Goal: Transaction & Acquisition: Purchase product/service

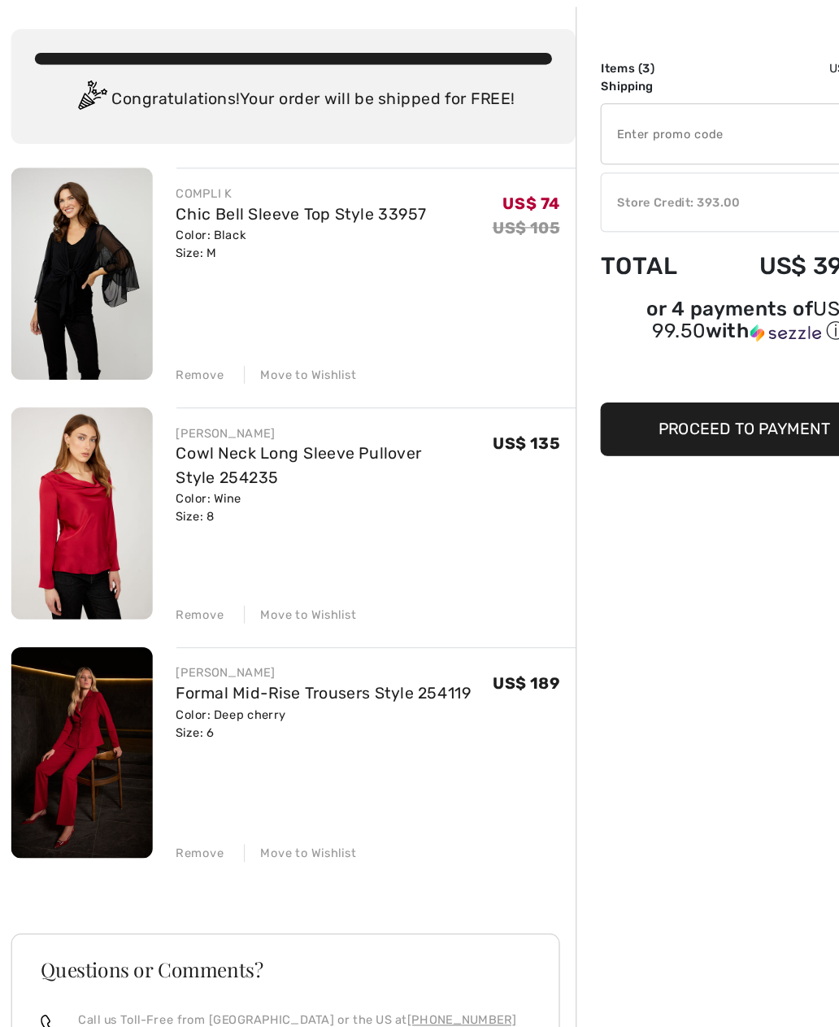
click at [164, 376] on div "Remove" at bounding box center [166, 383] width 40 height 15
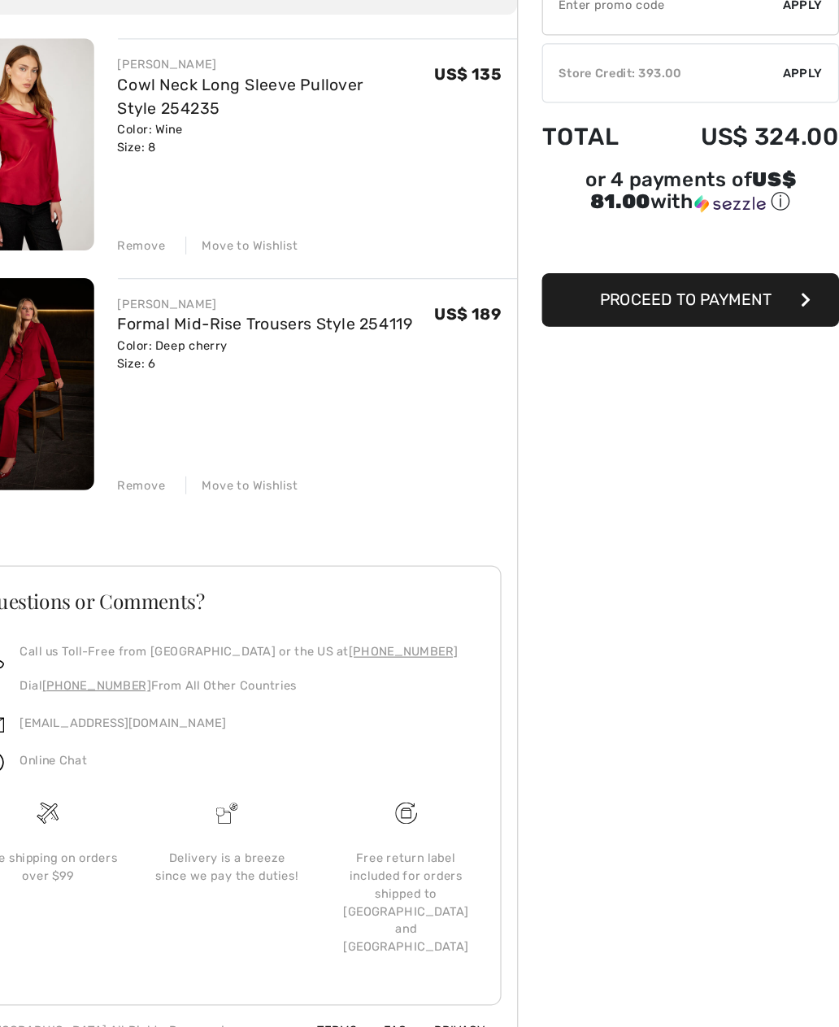
scroll to position [55, 0]
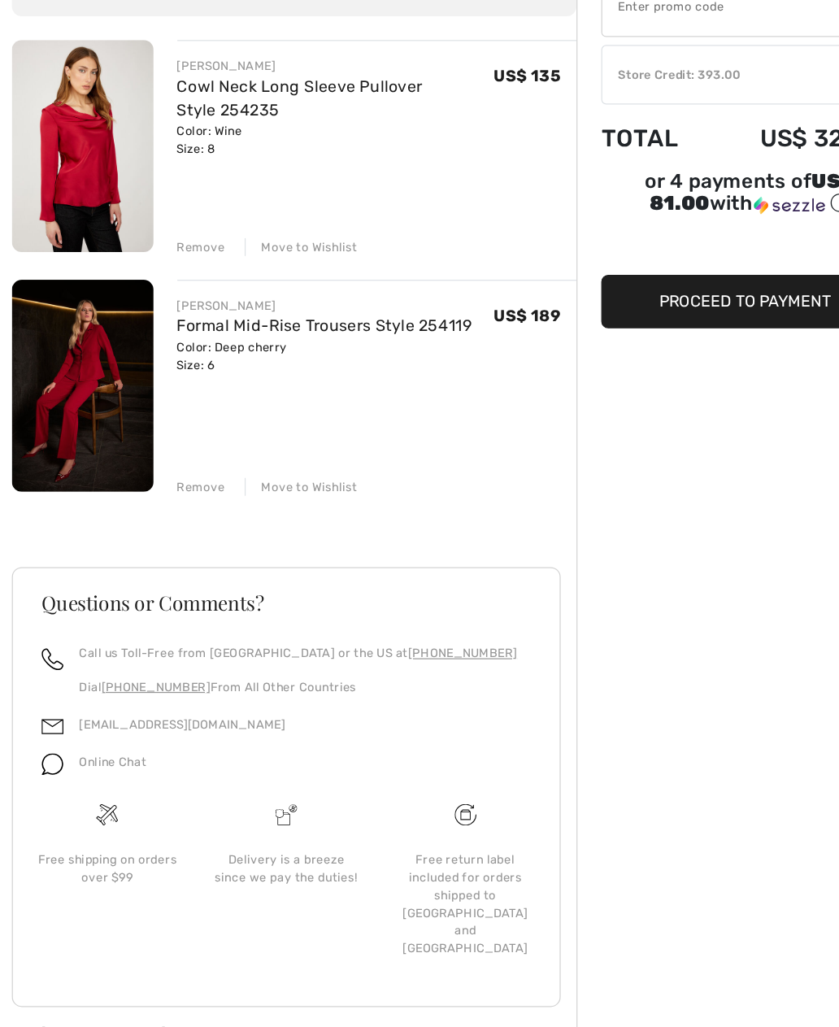
click at [20, 784] on div "Free shipping on orders over $99" at bounding box center [88, 857] width 147 height 146
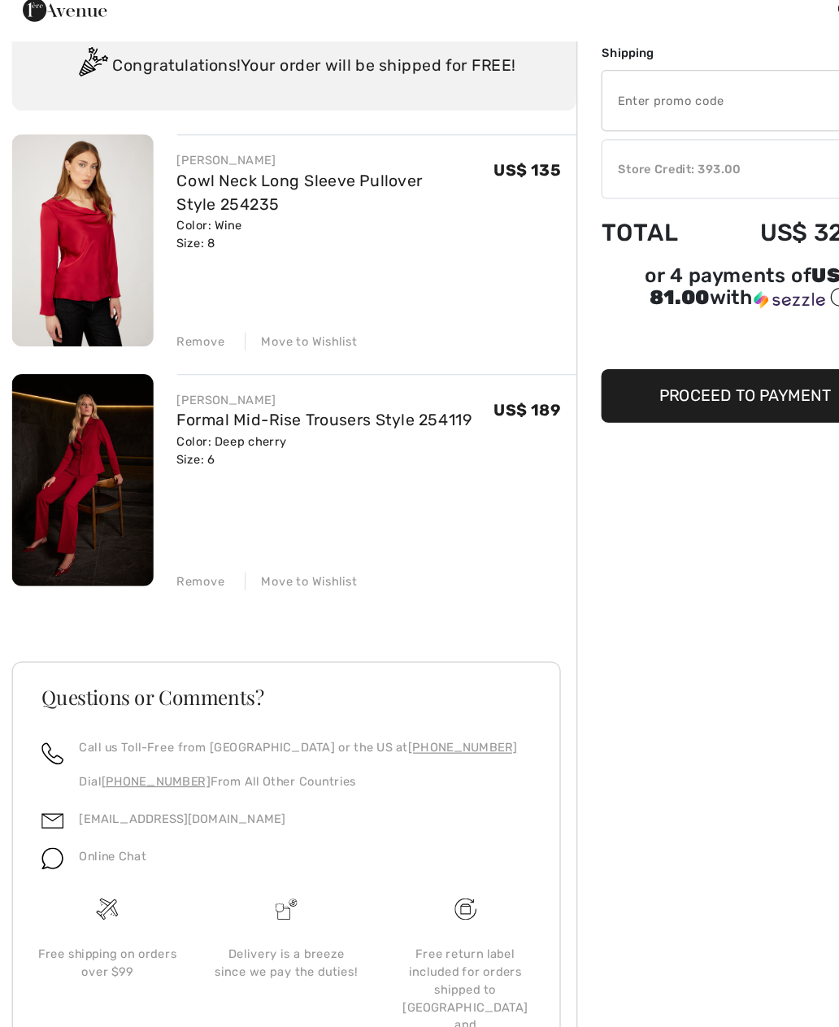
scroll to position [0, 0]
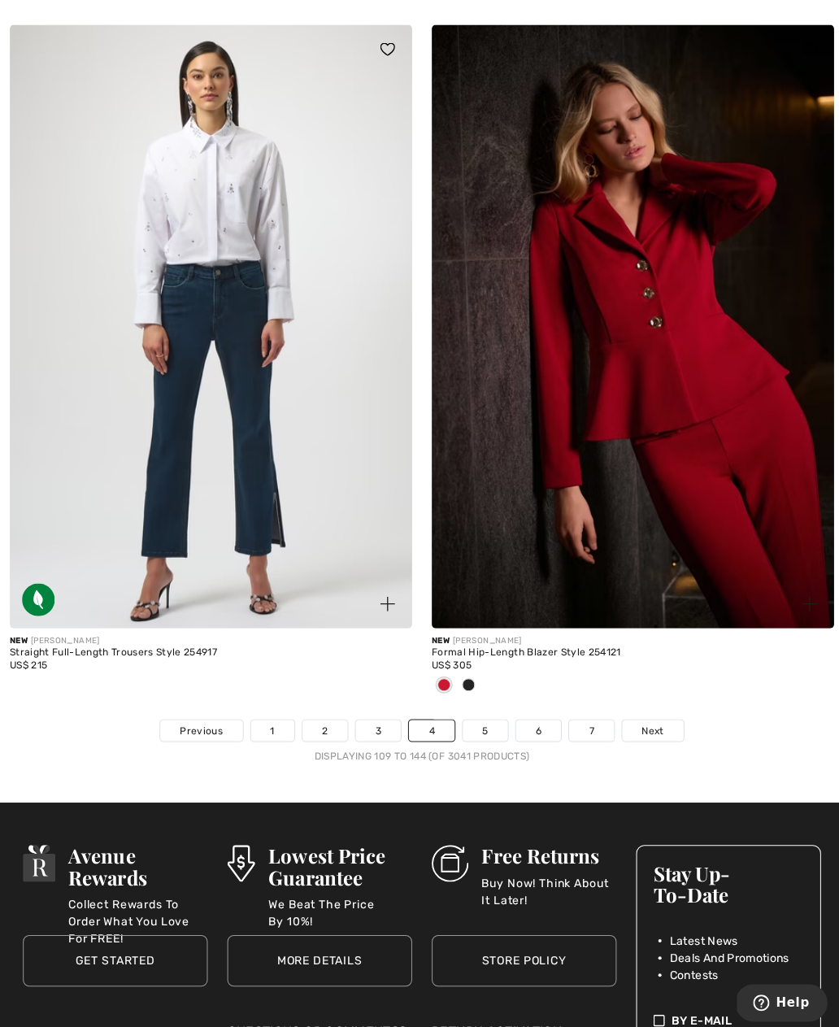
scroll to position [12145, 0]
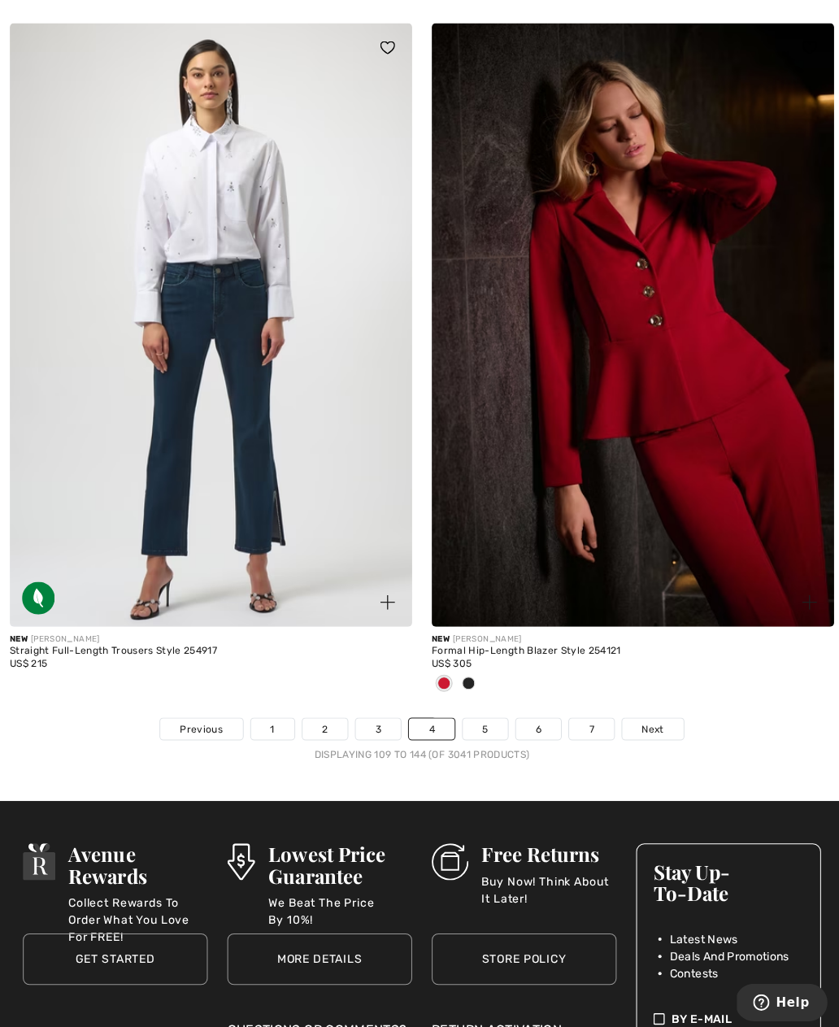
click at [478, 715] on link "5" at bounding box center [482, 725] width 45 height 21
click at [481, 715] on link "5" at bounding box center [482, 725] width 45 height 21
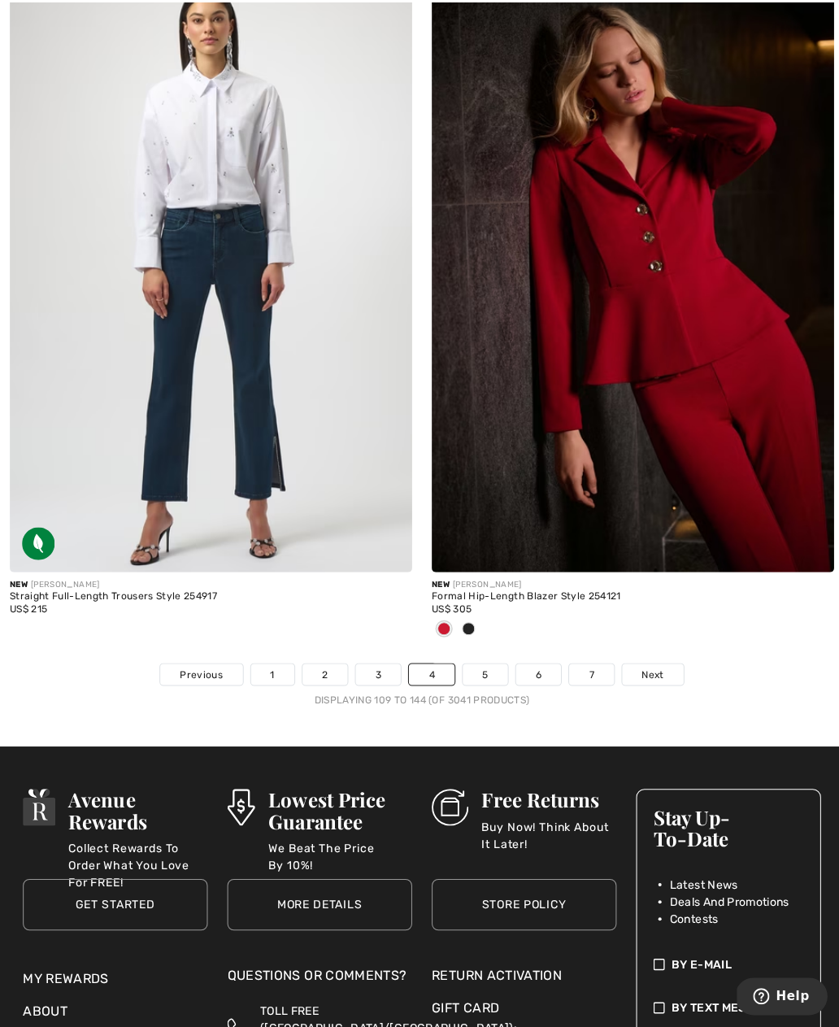
click at [643, 670] on span "Next" at bounding box center [649, 677] width 22 height 15
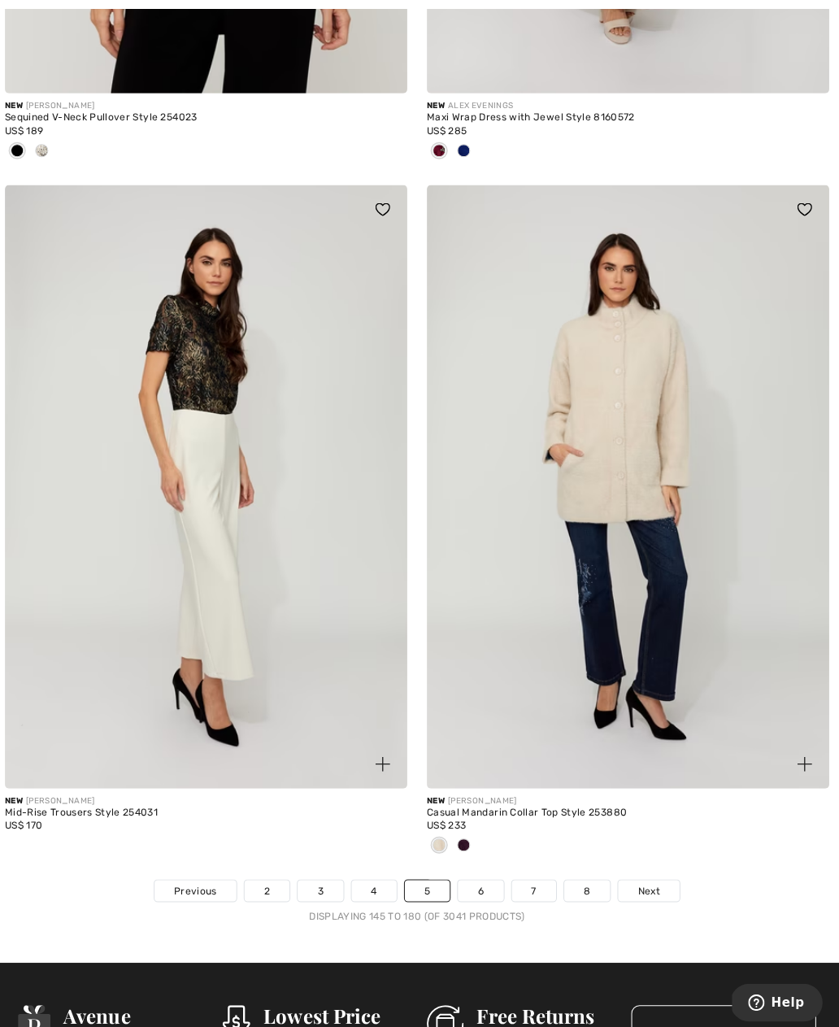
scroll to position [12031, 0]
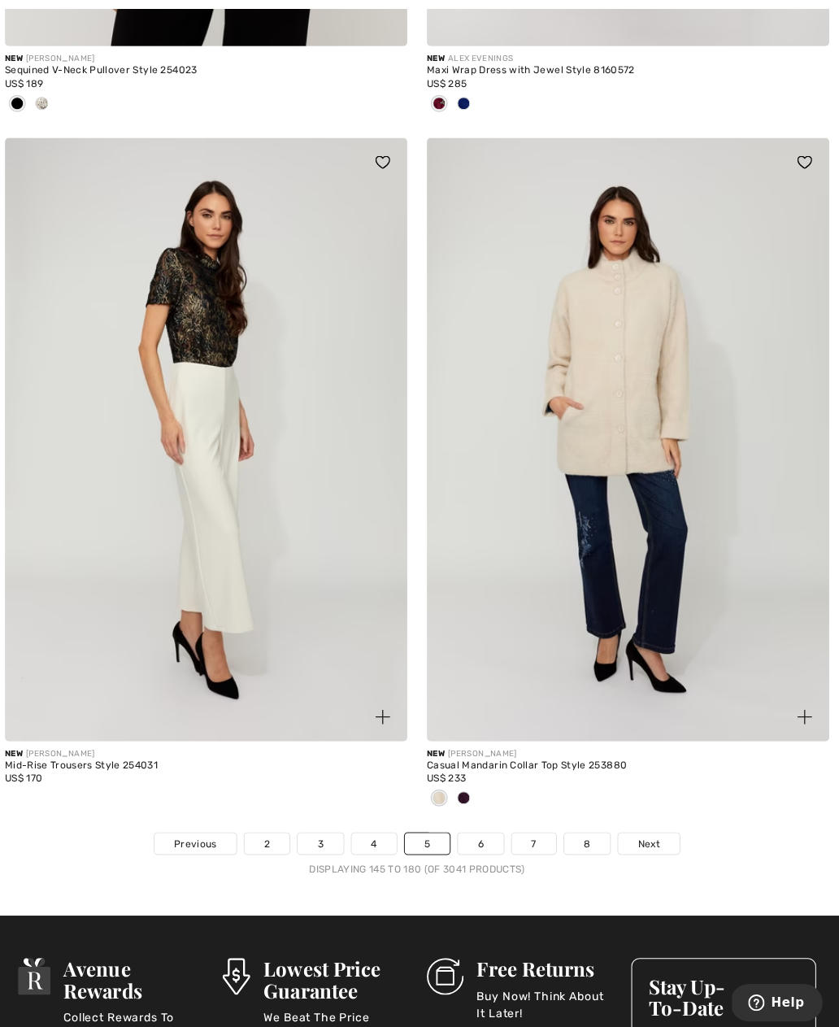
click at [469, 836] on link "6" at bounding box center [482, 839] width 45 height 21
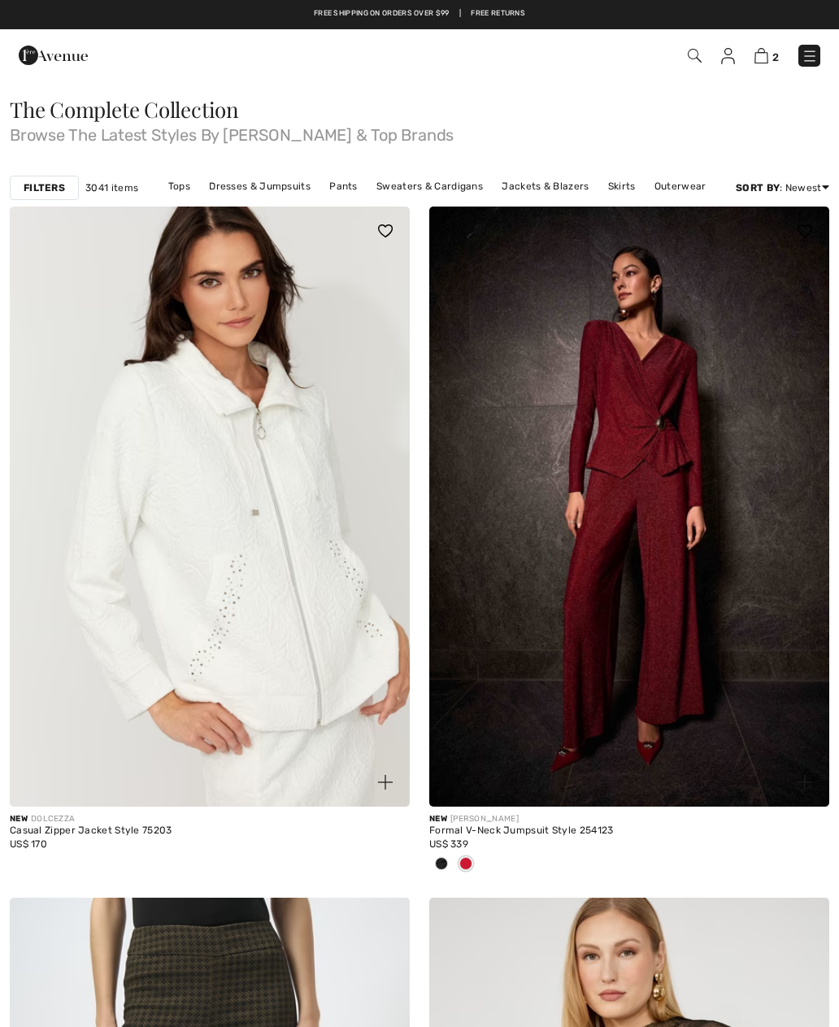
checkbox input "true"
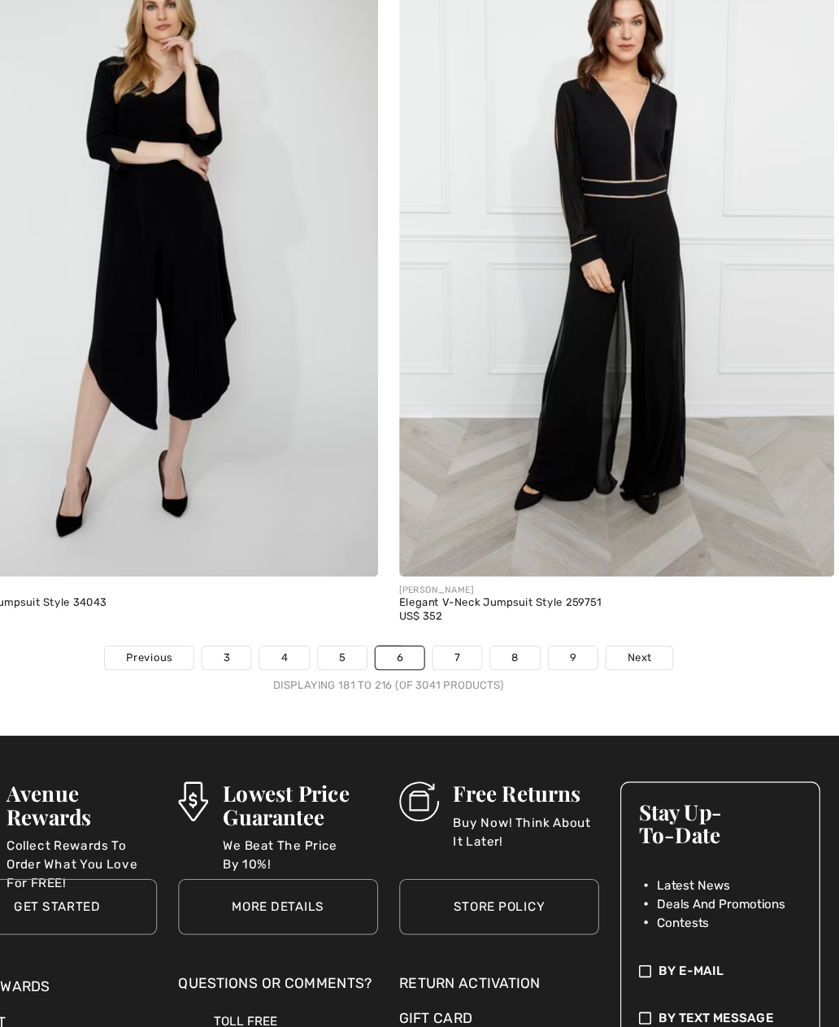
scroll to position [12208, 0]
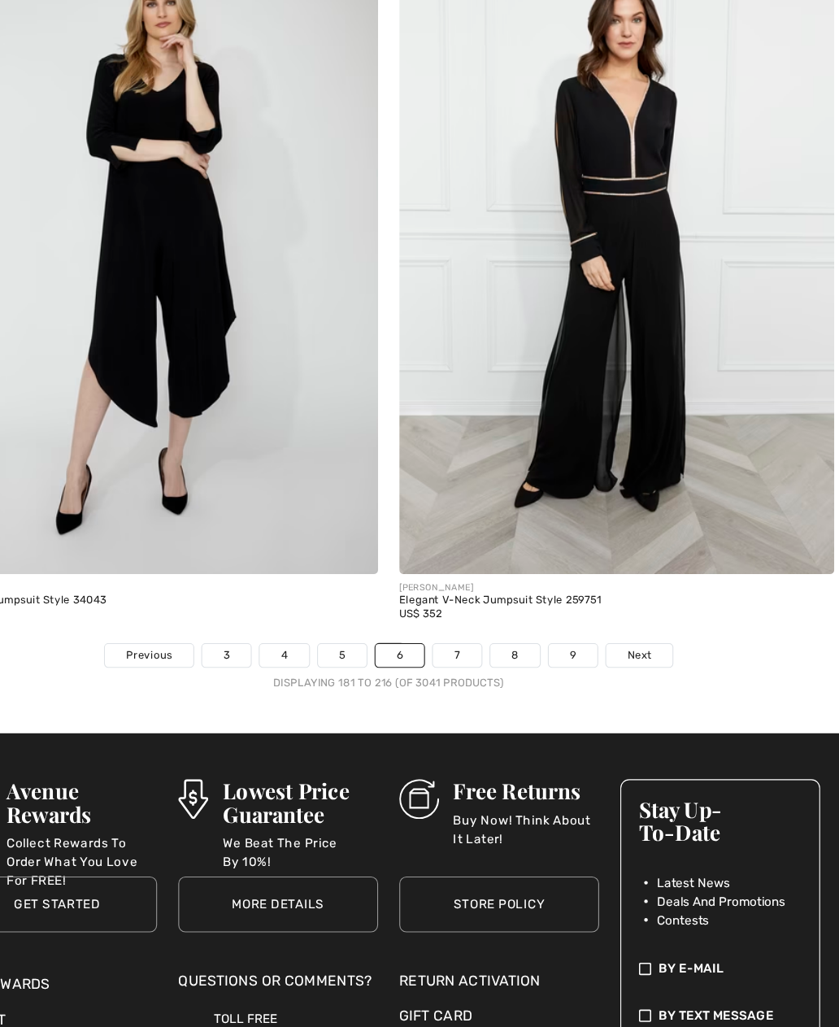
click at [639, 628] on span "Next" at bounding box center [650, 635] width 22 height 15
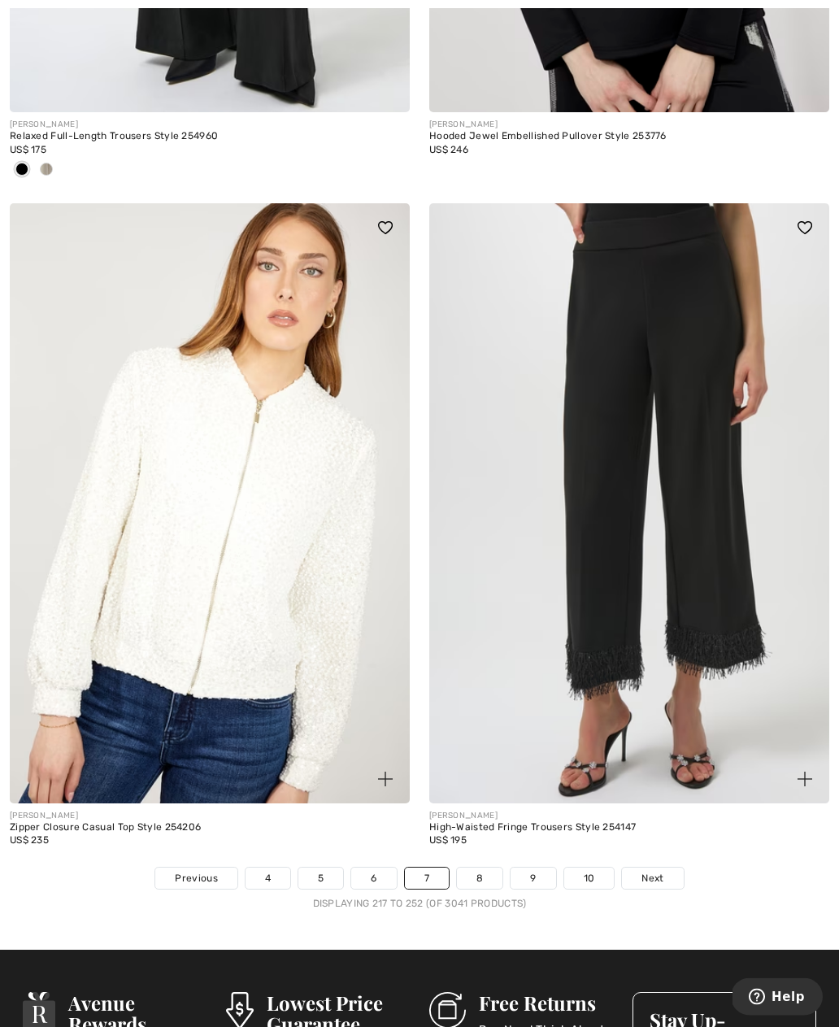
scroll to position [12046, 0]
click at [477, 875] on link "8" at bounding box center [480, 878] width 46 height 21
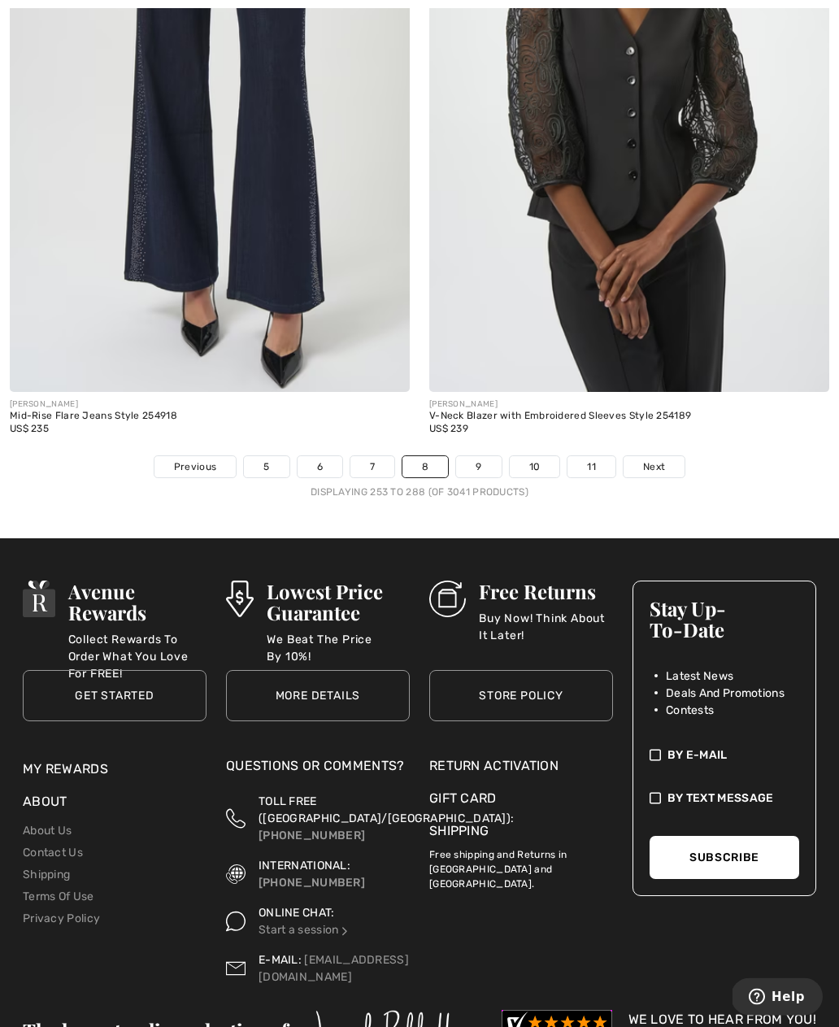
scroll to position [12358, 0]
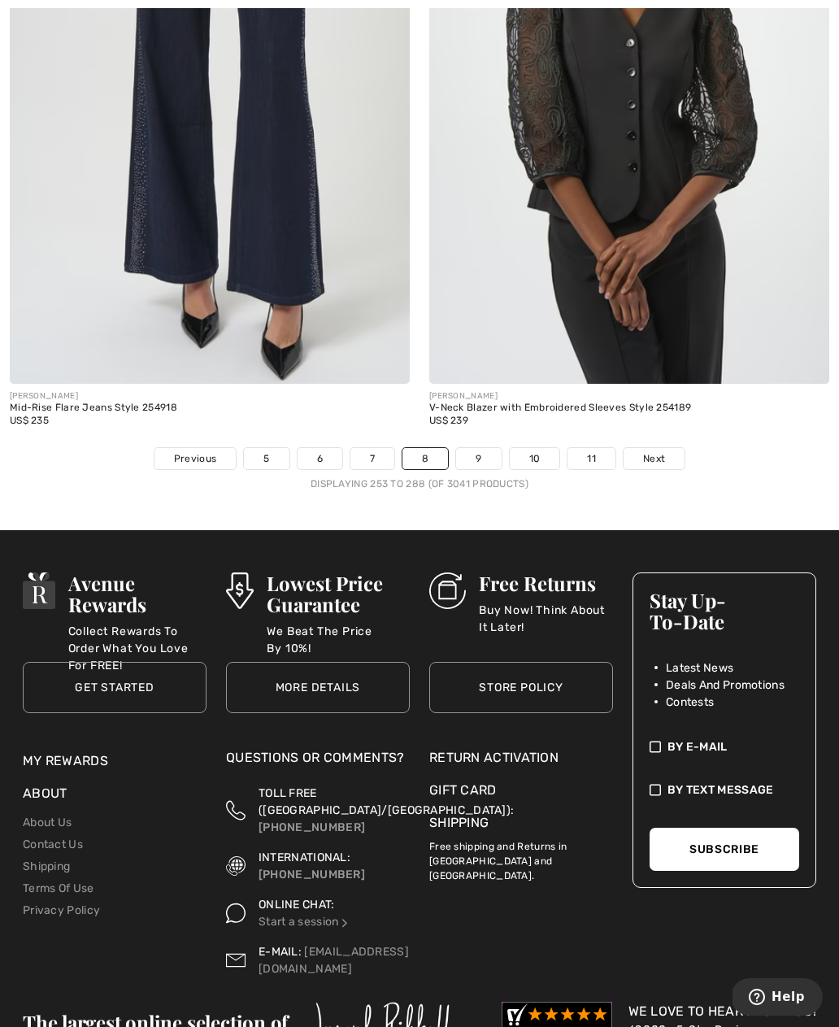
click at [643, 451] on span "Next" at bounding box center [654, 458] width 22 height 15
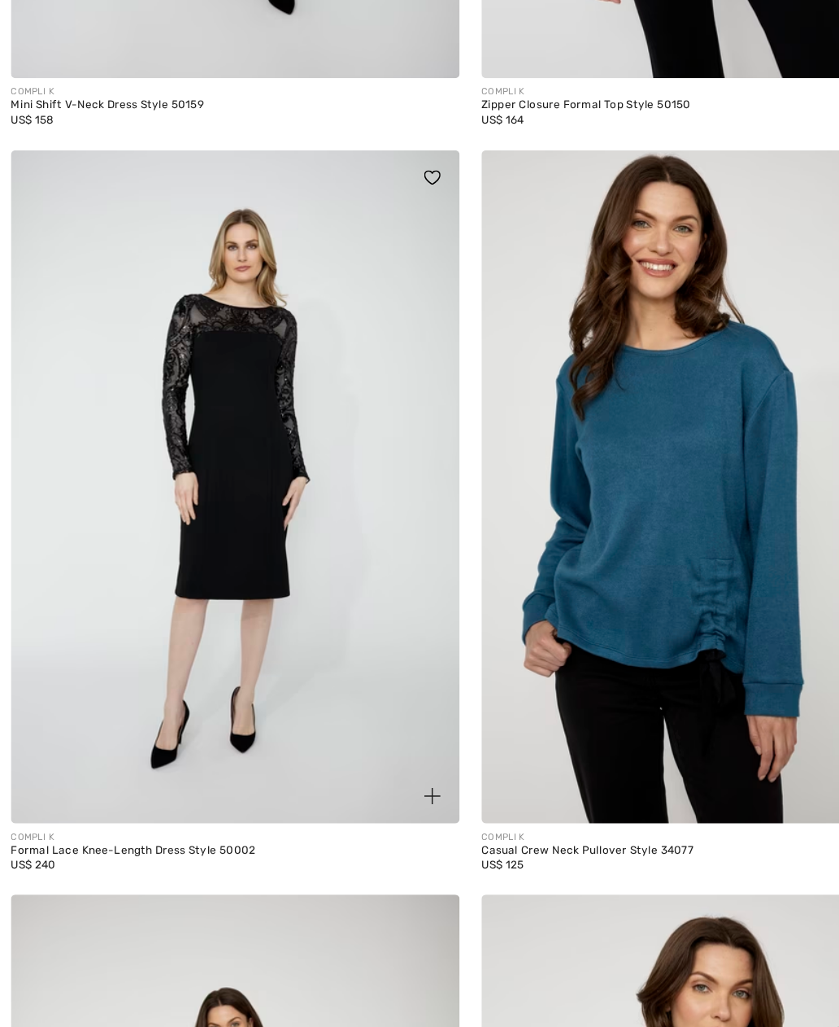
scroll to position [5087, 0]
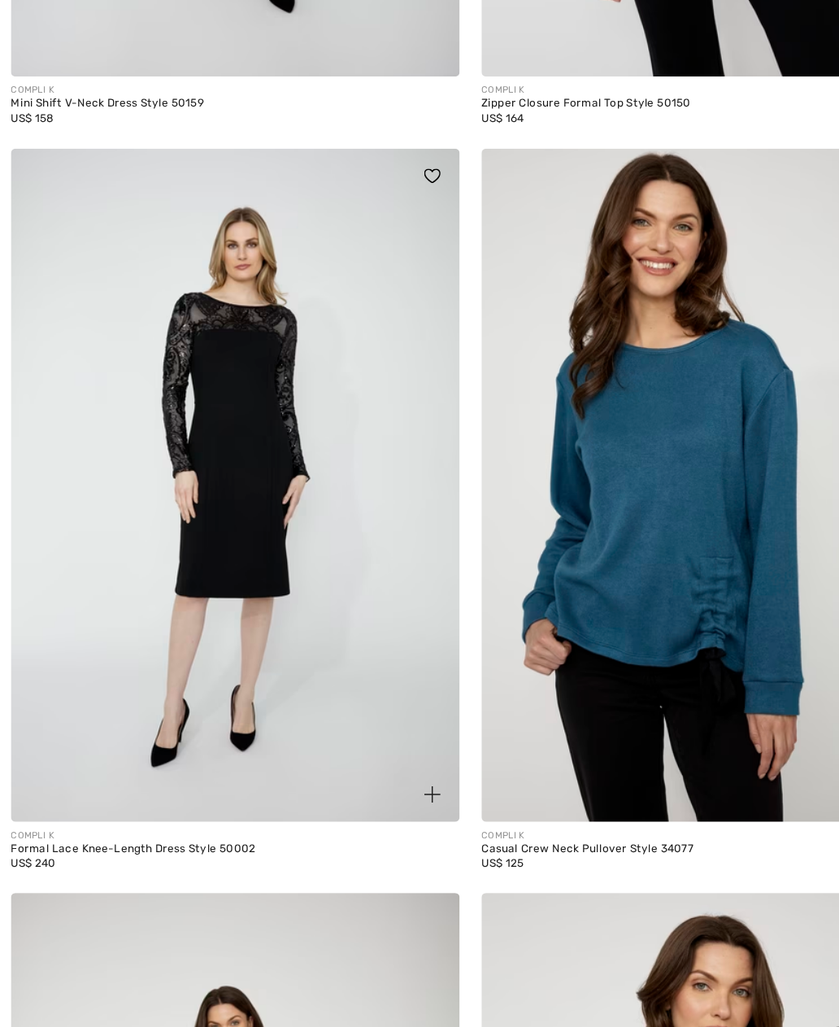
click at [185, 450] on img at bounding box center [210, 496] width 400 height 600
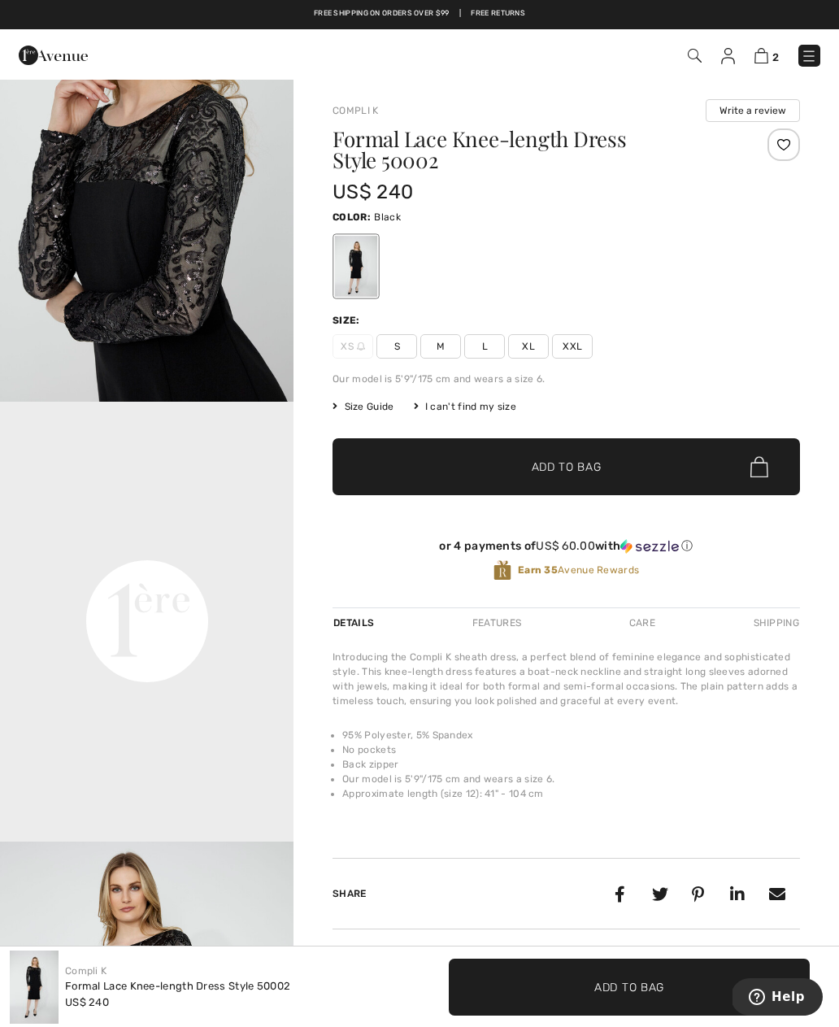
scroll to position [560, 0]
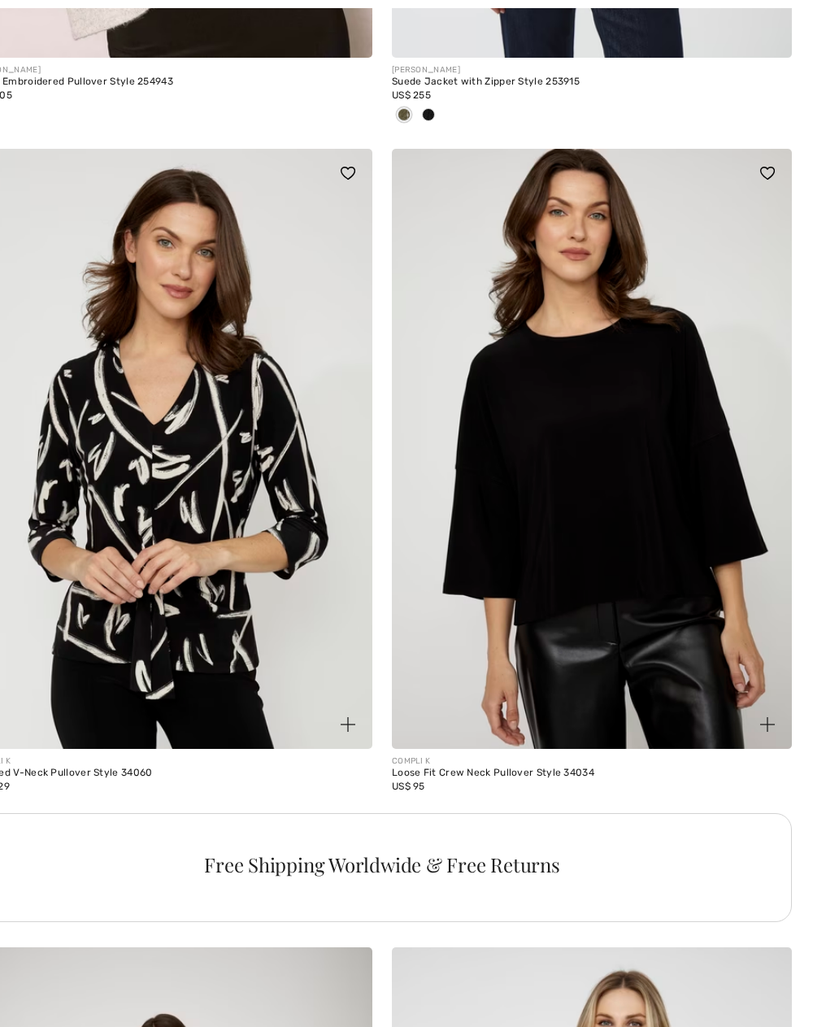
scroll to position [7877, 0]
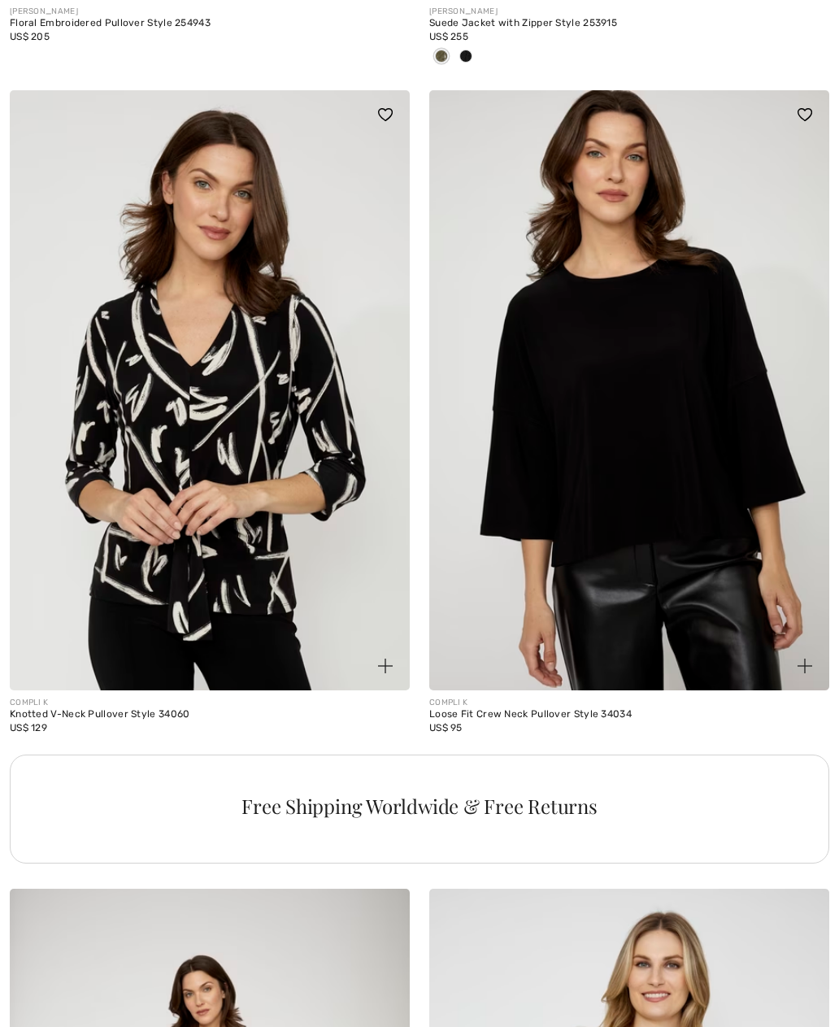
click at [582, 412] on img at bounding box center [629, 390] width 400 height 600
click at [572, 405] on img at bounding box center [629, 390] width 400 height 600
click at [572, 397] on img at bounding box center [629, 390] width 400 height 600
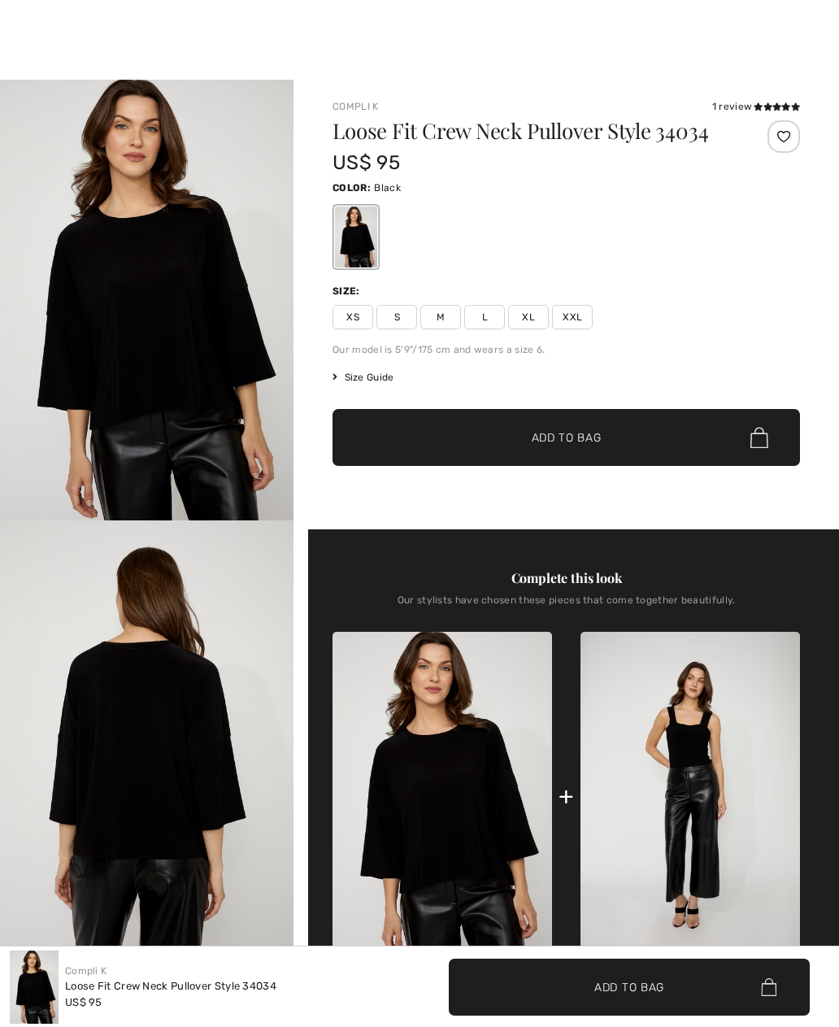
checkbox input "true"
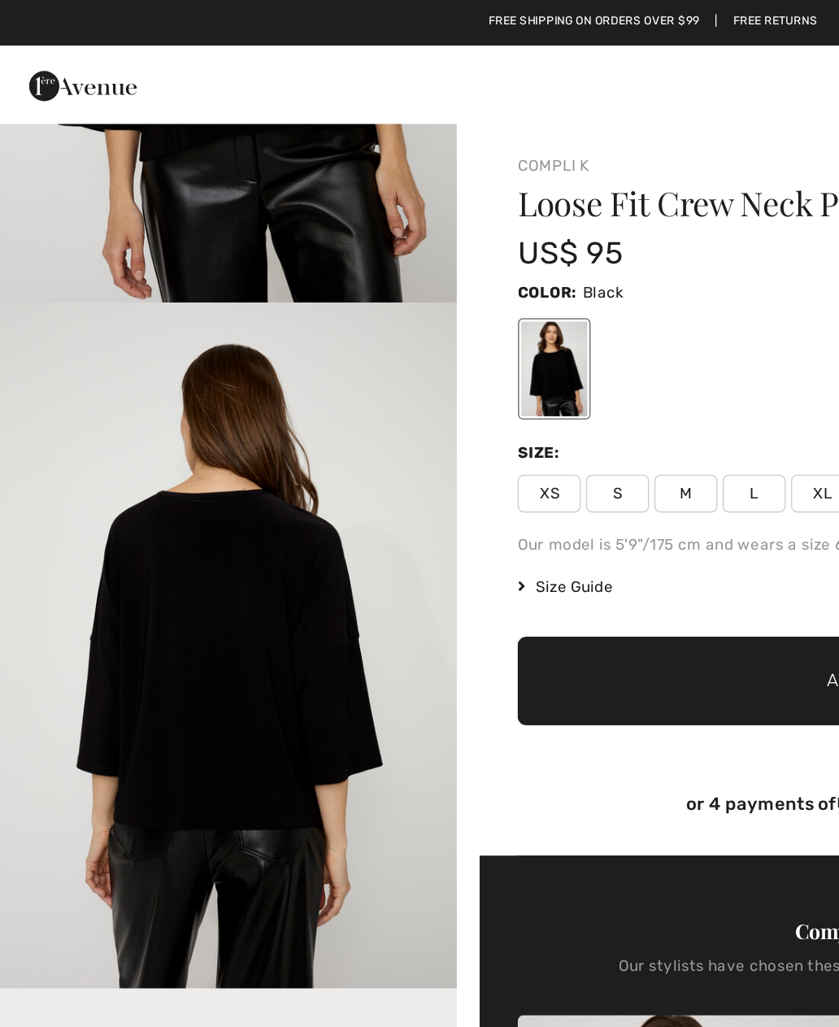
scroll to position [324, 0]
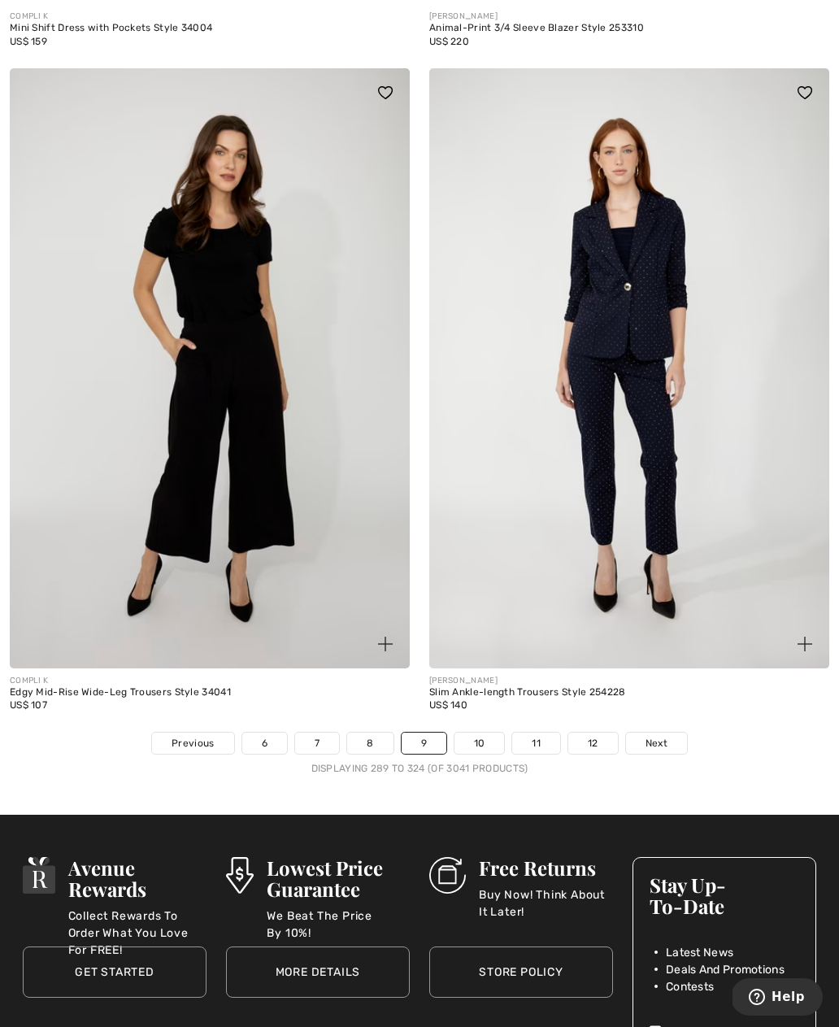
scroll to position [12035, 0]
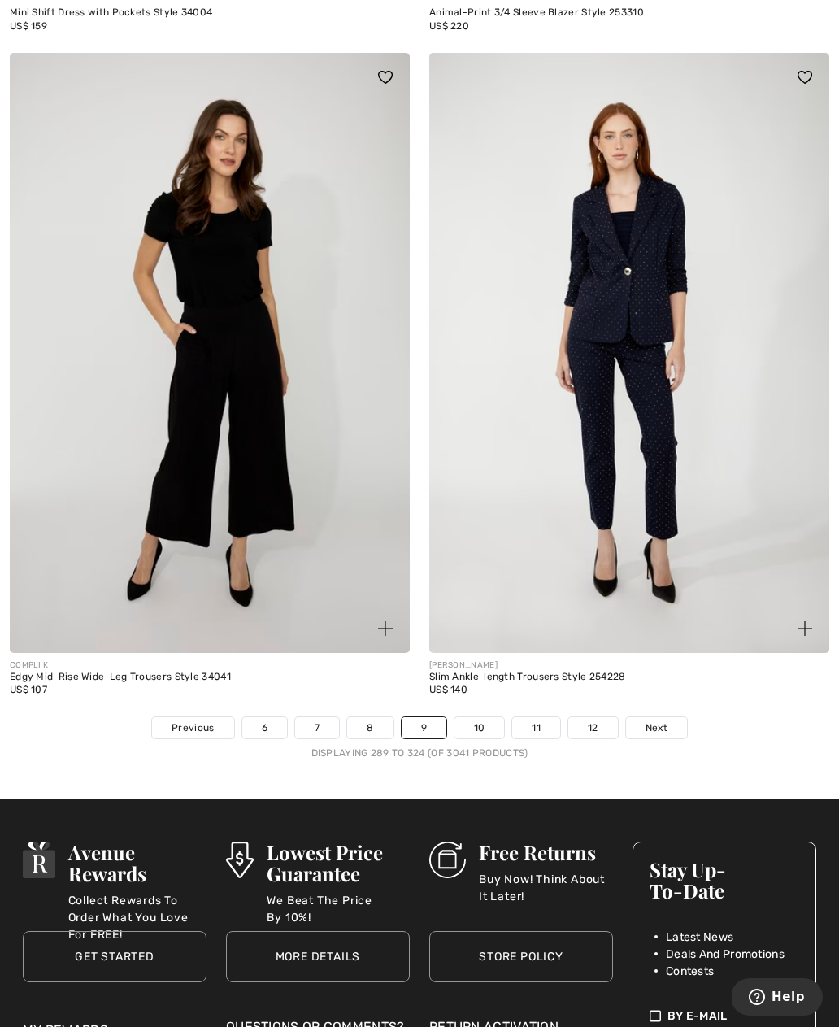
click at [480, 727] on link "10" at bounding box center [480, 727] width 50 height 21
click at [470, 717] on link "10" at bounding box center [480, 727] width 50 height 21
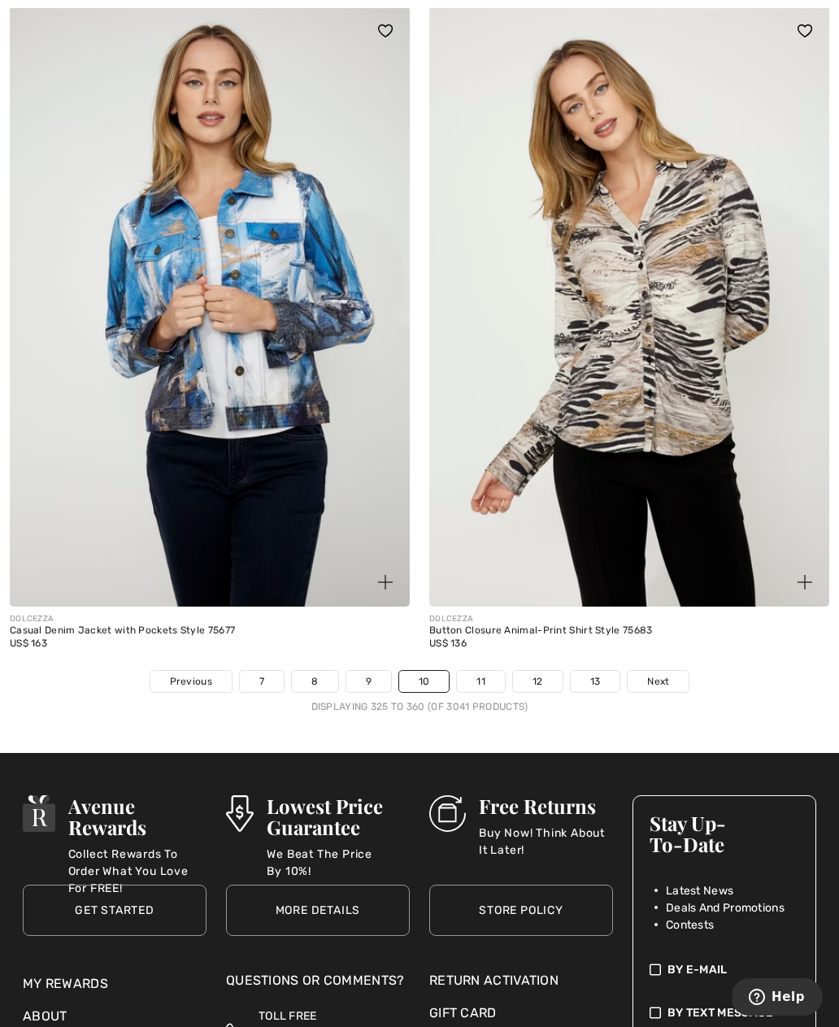
scroll to position [11954, 0]
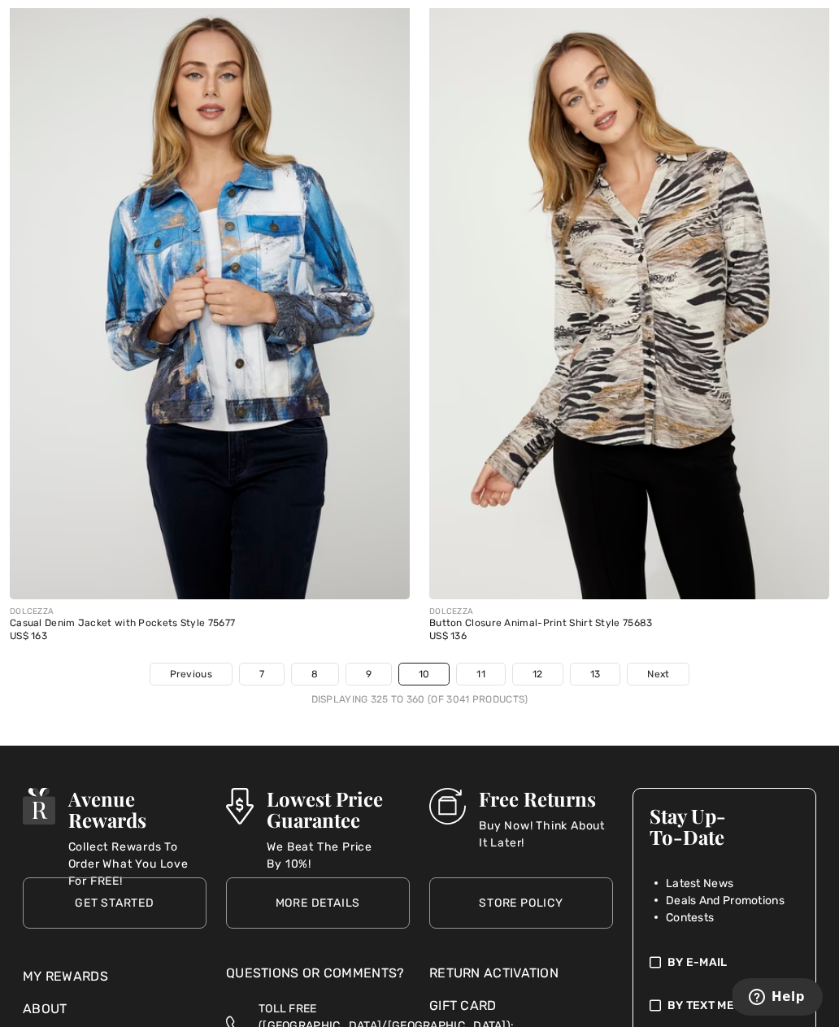
click at [476, 669] on link "11" at bounding box center [481, 674] width 48 height 21
click at [475, 664] on link "11" at bounding box center [481, 674] width 48 height 21
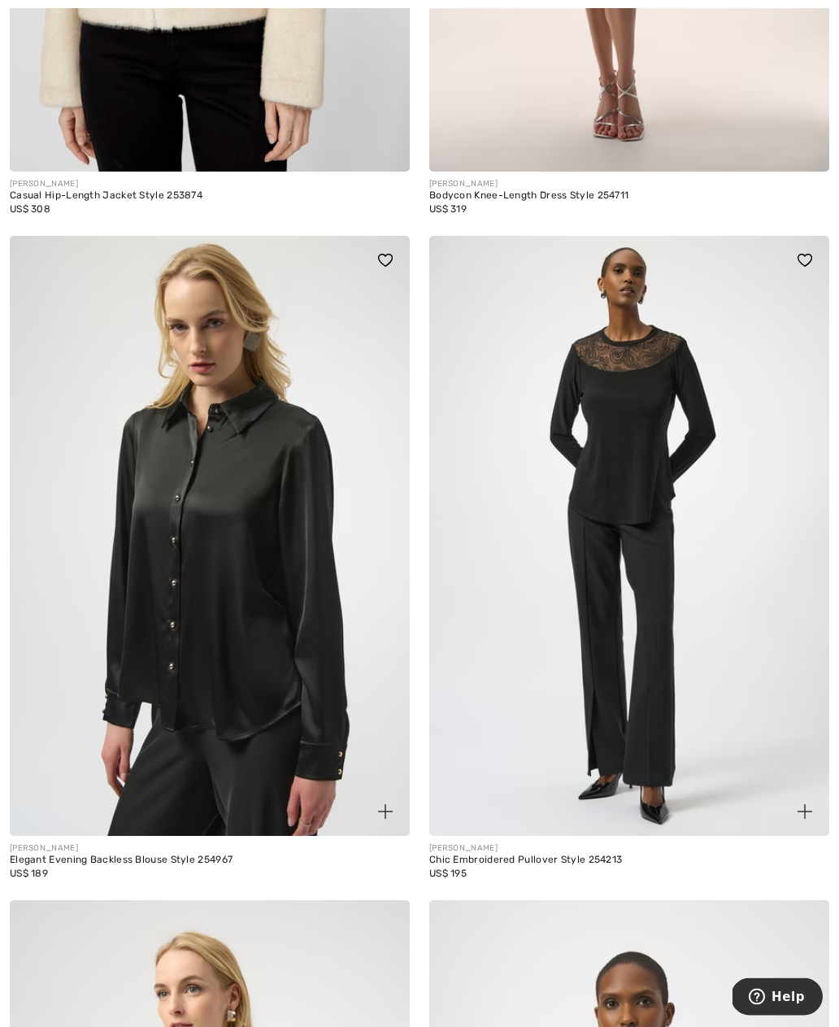
scroll to position [7017, 0]
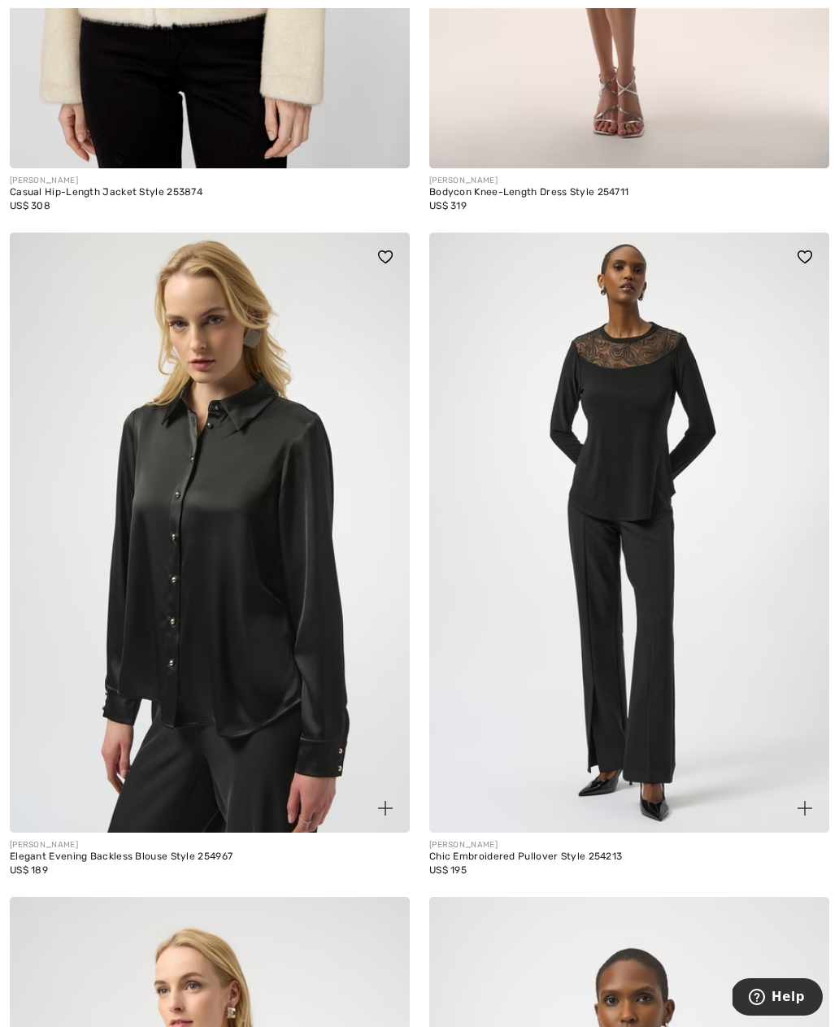
click at [621, 414] on img at bounding box center [629, 533] width 400 height 600
click at [598, 381] on img at bounding box center [629, 533] width 400 height 600
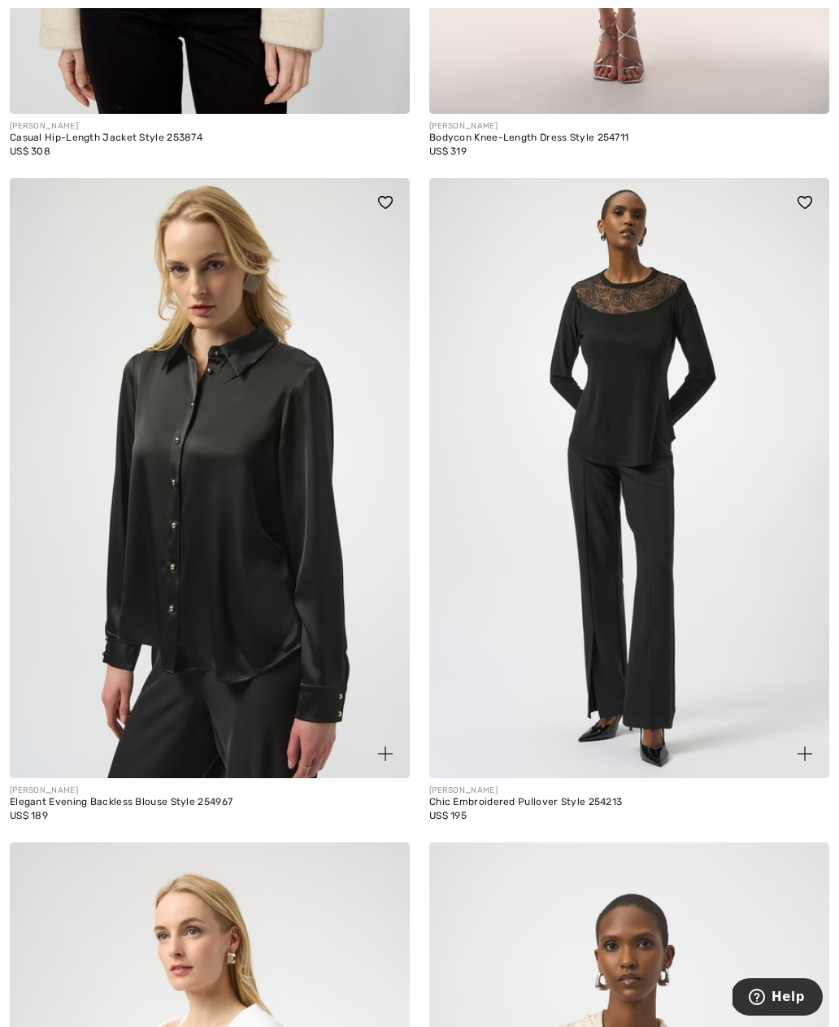
click at [608, 364] on img at bounding box center [629, 478] width 400 height 600
click at [622, 353] on img at bounding box center [629, 478] width 400 height 600
click at [431, 298] on img at bounding box center [629, 478] width 400 height 600
click at [443, 224] on img at bounding box center [629, 478] width 400 height 600
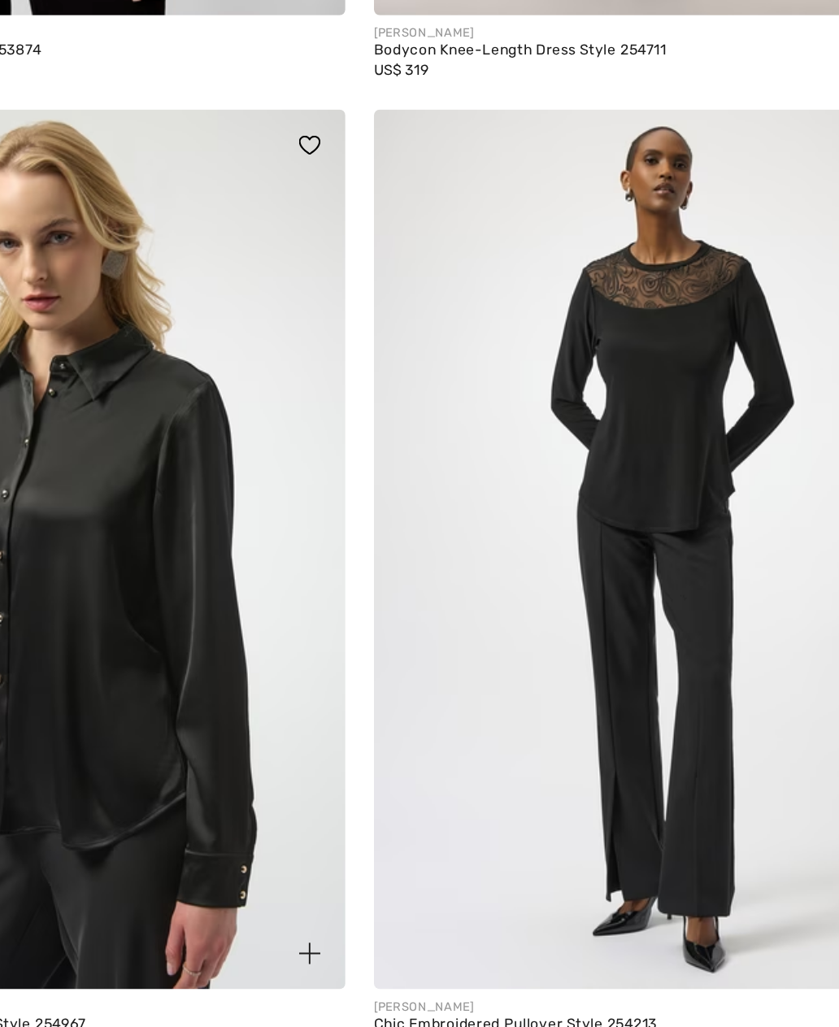
click at [437, 220] on img at bounding box center [629, 479] width 400 height 600
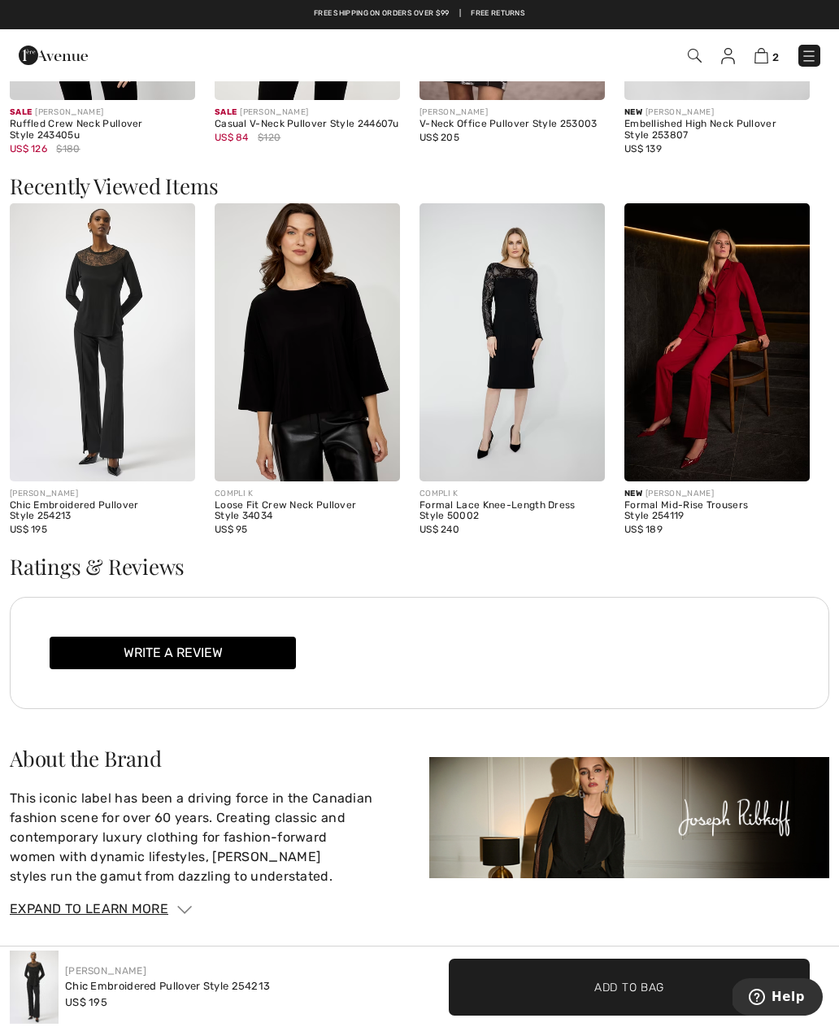
scroll to position [1690, 0]
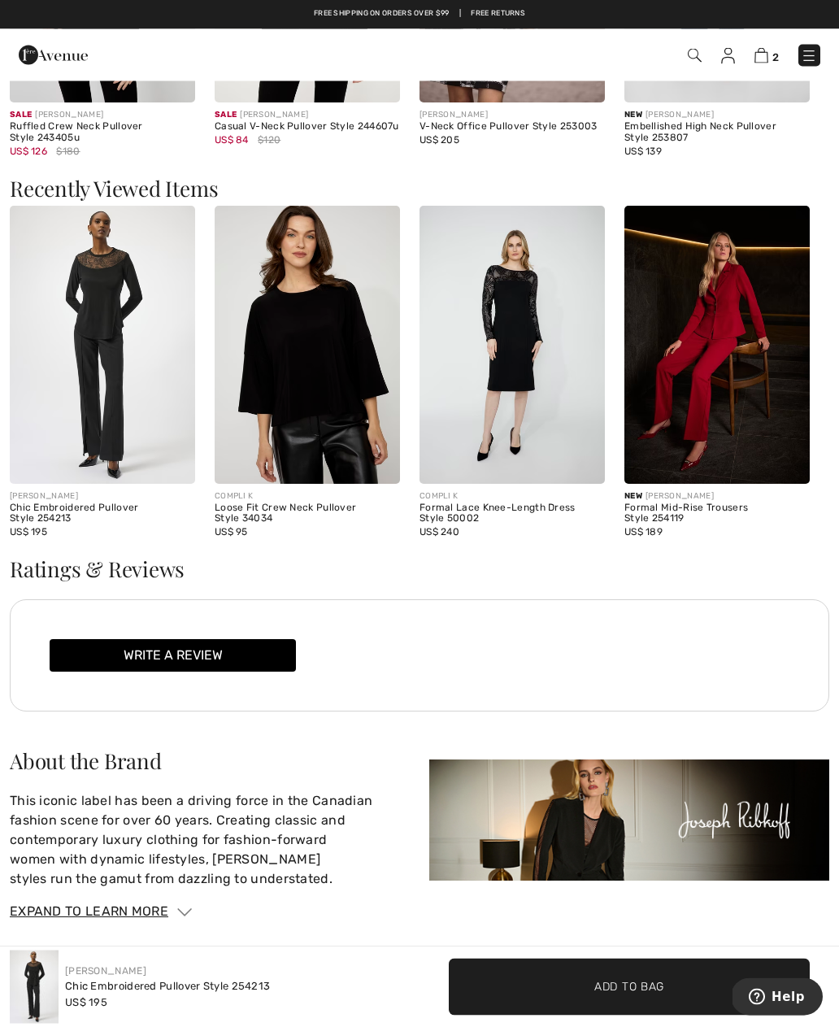
click at [37, 1024] on img at bounding box center [34, 987] width 49 height 73
click at [39, 1024] on img at bounding box center [34, 987] width 49 height 73
click at [56, 1024] on img at bounding box center [34, 987] width 49 height 73
click at [55, 1024] on img at bounding box center [34, 987] width 49 height 73
click at [68, 995] on div "Chic Embroidered Pullover Style 254213" at bounding box center [167, 986] width 205 height 16
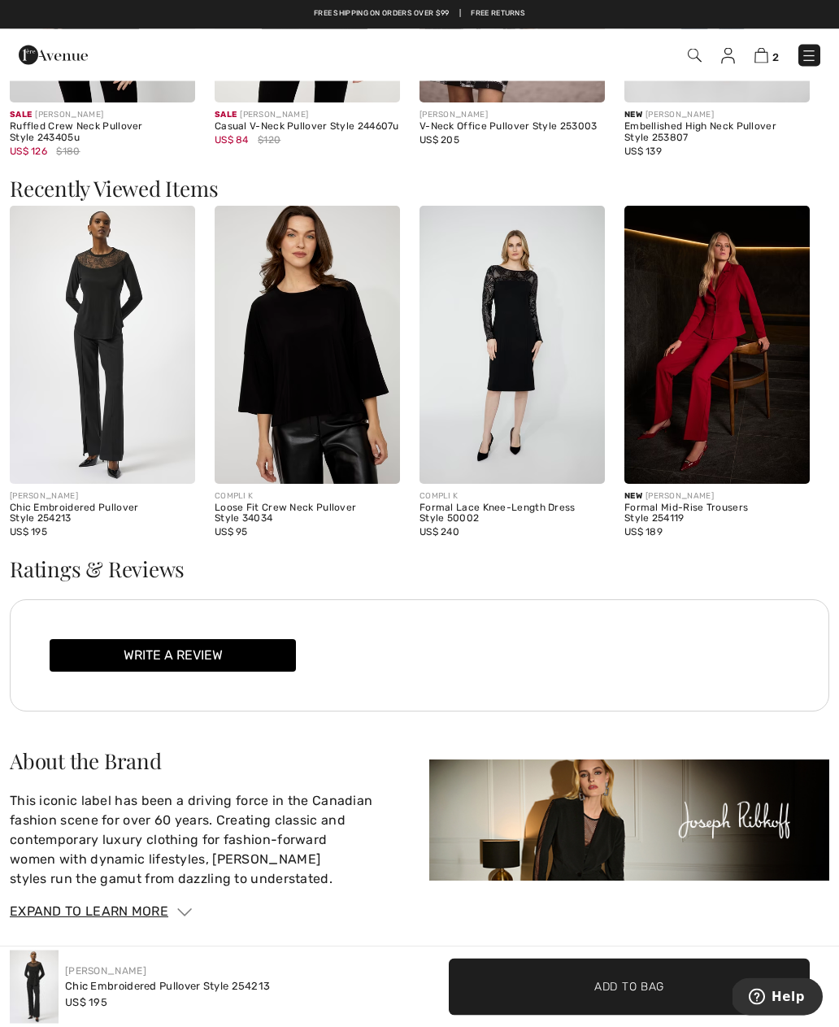
click at [80, 995] on div "Chic Embroidered Pullover Style 254213" at bounding box center [167, 986] width 205 height 16
click at [77, 977] on link "[PERSON_NAME]" at bounding box center [105, 970] width 81 height 11
click at [74, 975] on link "[PERSON_NAME]" at bounding box center [105, 970] width 81 height 11
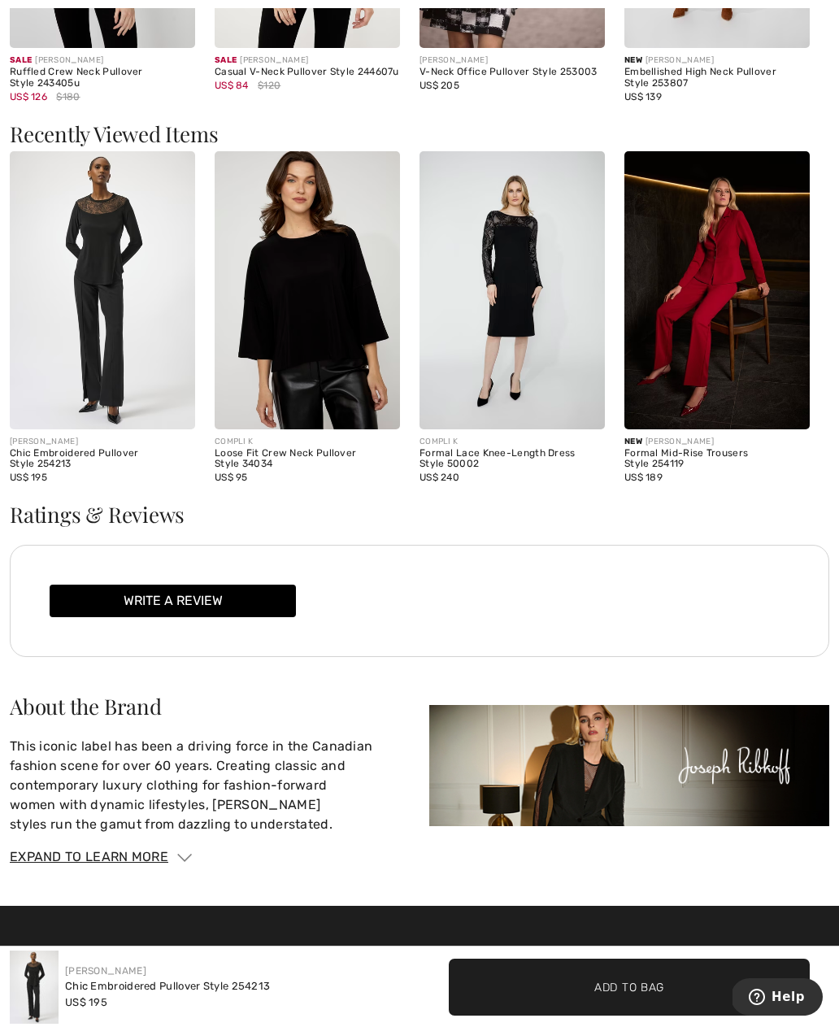
click at [80, 977] on link "[PERSON_NAME]" at bounding box center [105, 970] width 81 height 11
click at [72, 991] on div "Chic Embroidered Pullover Style 254213" at bounding box center [167, 986] width 205 height 16
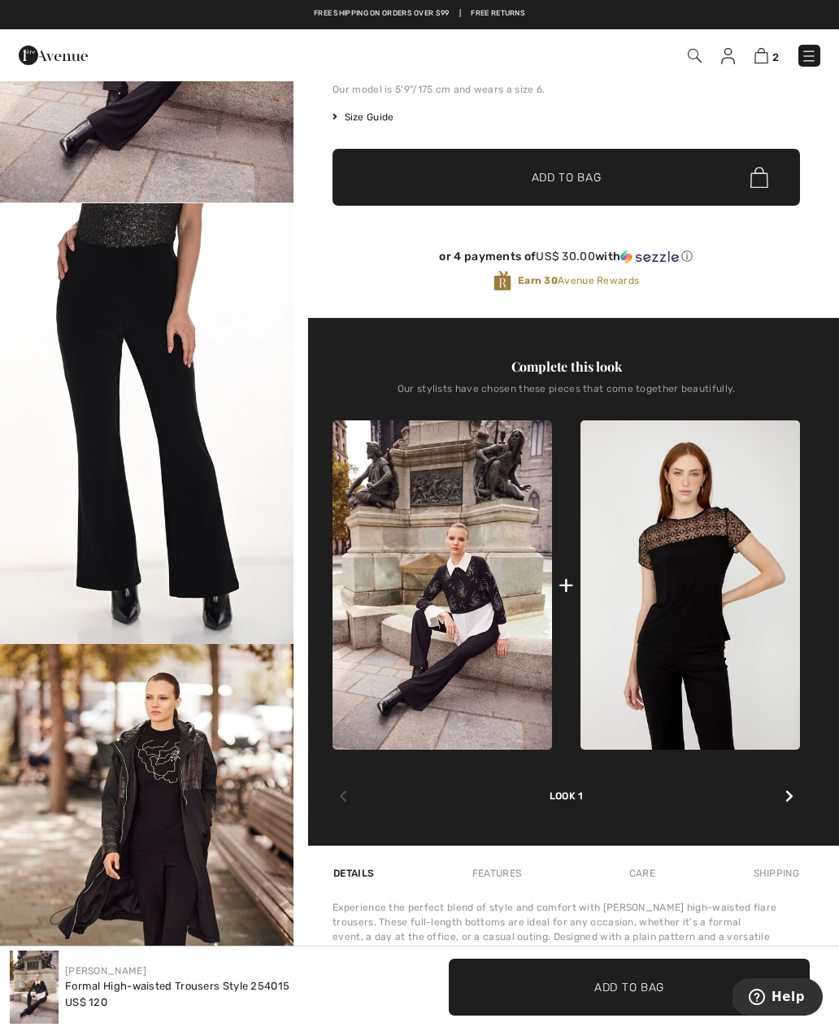
scroll to position [877, 0]
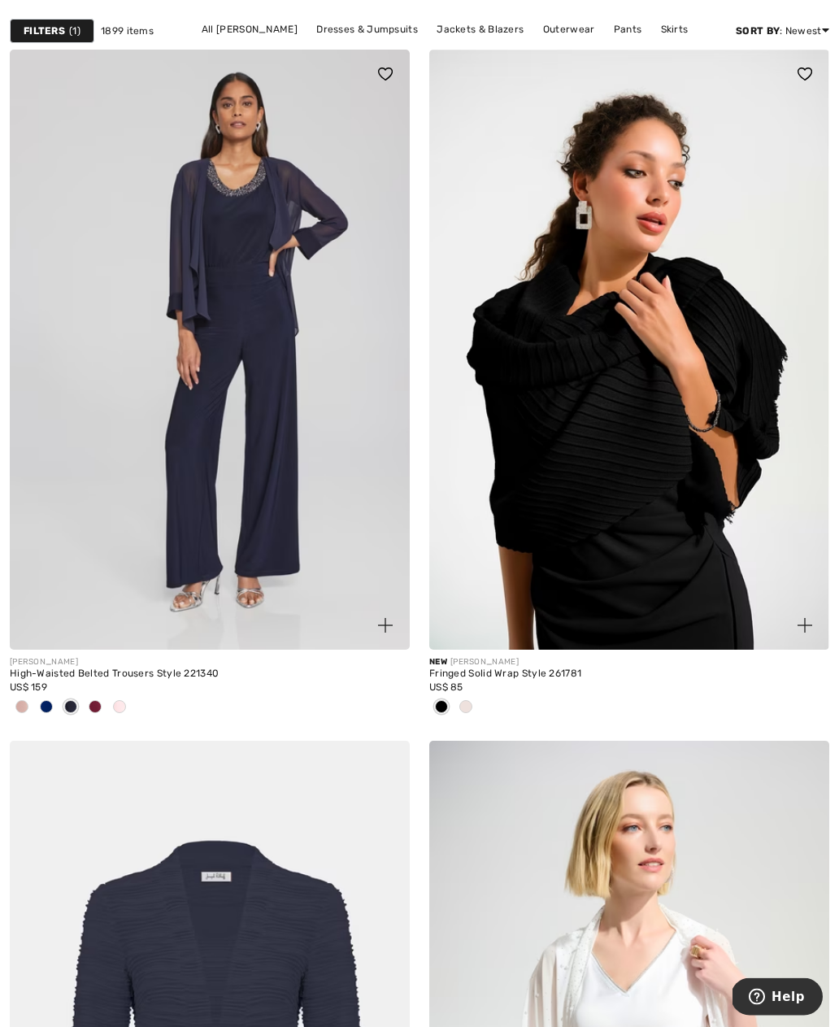
scroll to position [477, 0]
click at [573, 447] on img at bounding box center [629, 350] width 400 height 600
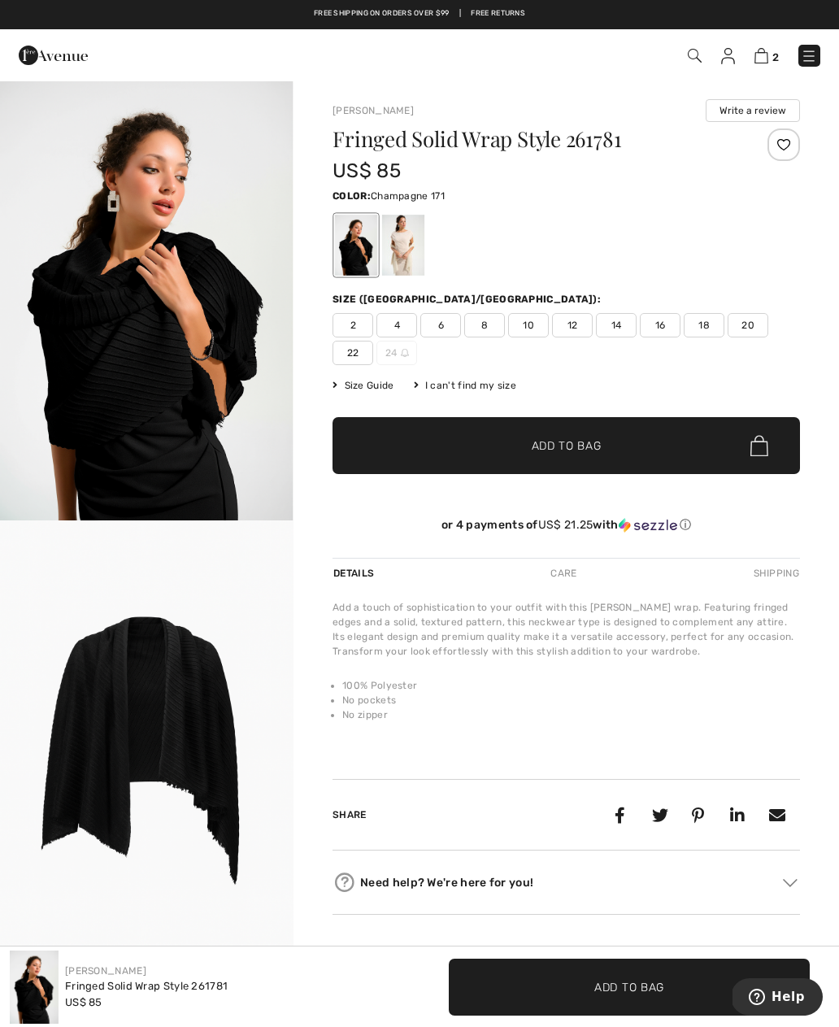
click at [397, 251] on div at bounding box center [403, 245] width 42 height 61
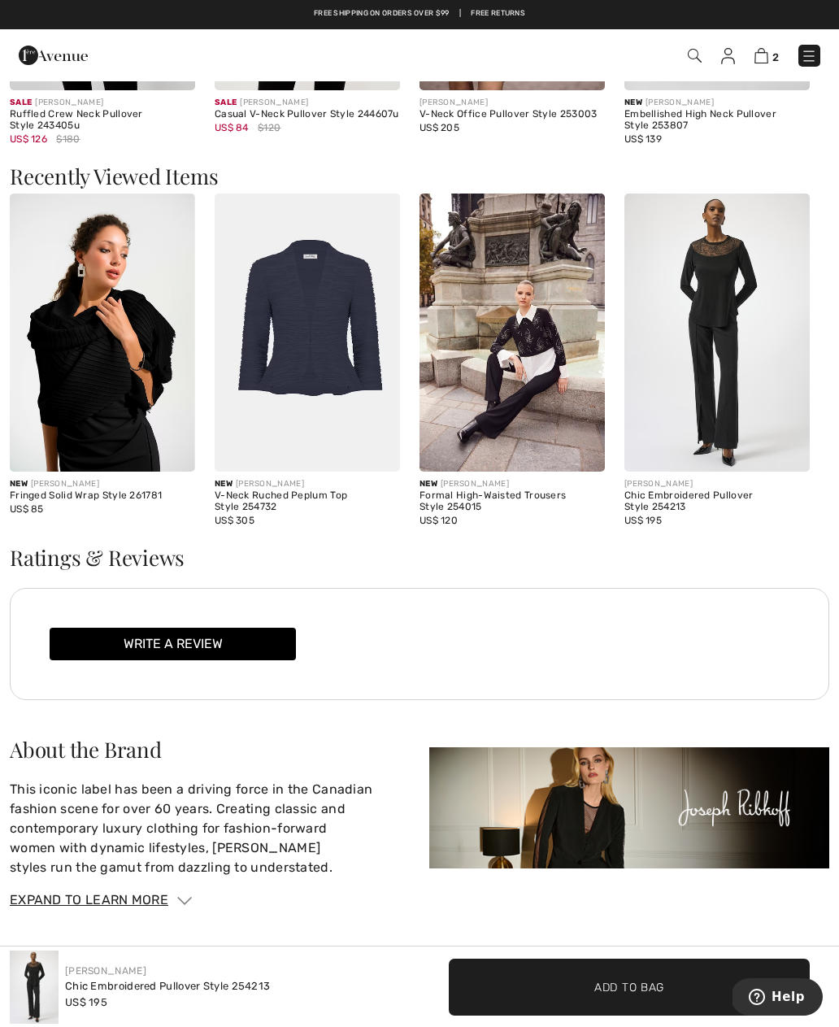
click at [681, 302] on img at bounding box center [717, 333] width 185 height 278
click at [713, 310] on img at bounding box center [717, 333] width 185 height 278
click at [710, 277] on img at bounding box center [717, 333] width 185 height 278
click at [702, 287] on img at bounding box center [717, 333] width 185 height 278
click at [785, 357] on img at bounding box center [717, 333] width 185 height 278
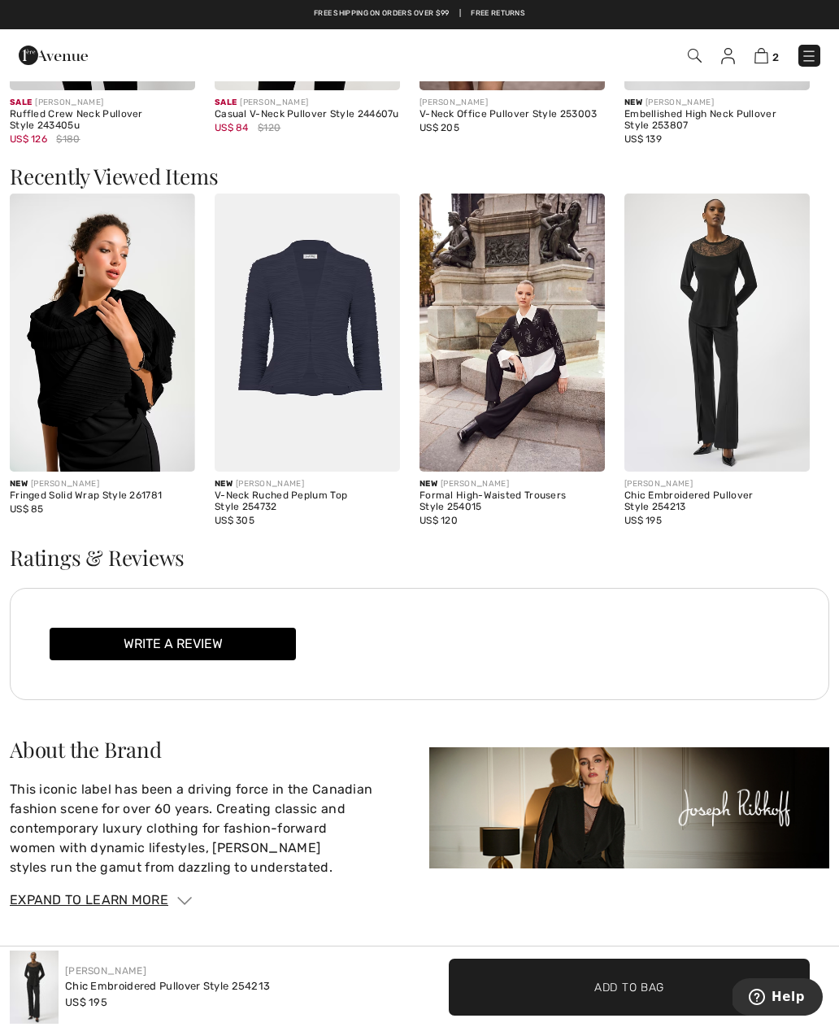
click at [710, 352] on img at bounding box center [717, 333] width 185 height 278
click at [735, 295] on img at bounding box center [717, 333] width 185 height 278
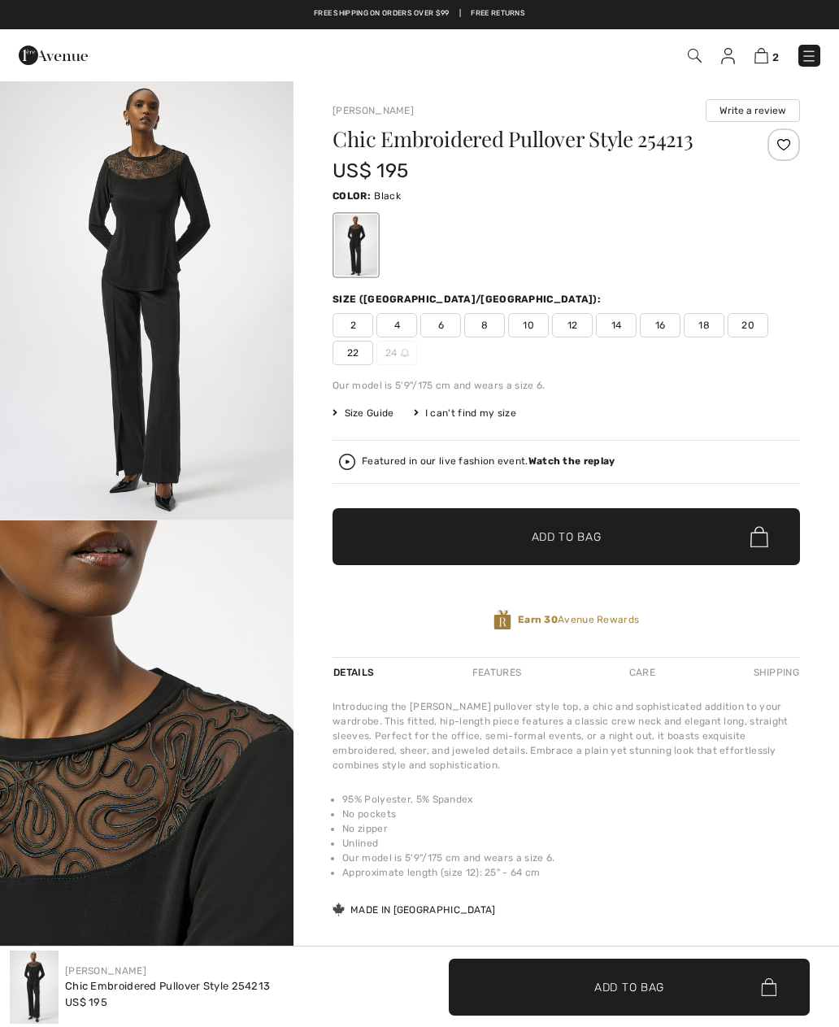
checkbox input "true"
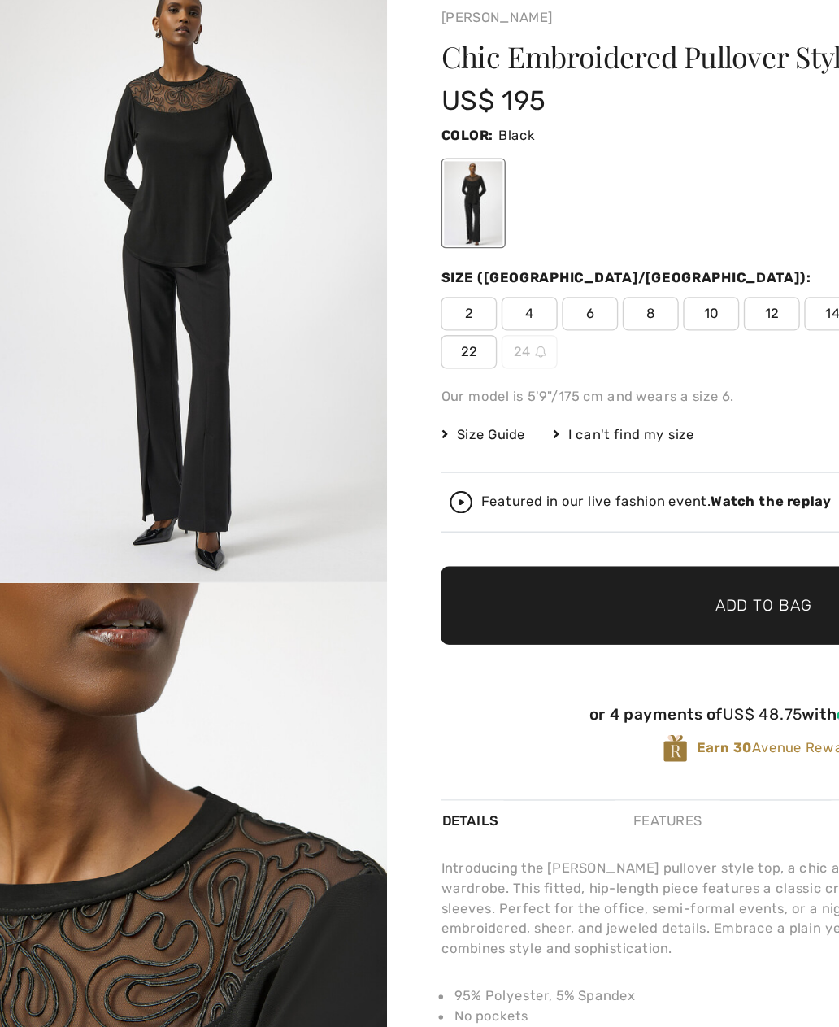
click at [473, 313] on span "8" at bounding box center [484, 325] width 41 height 24
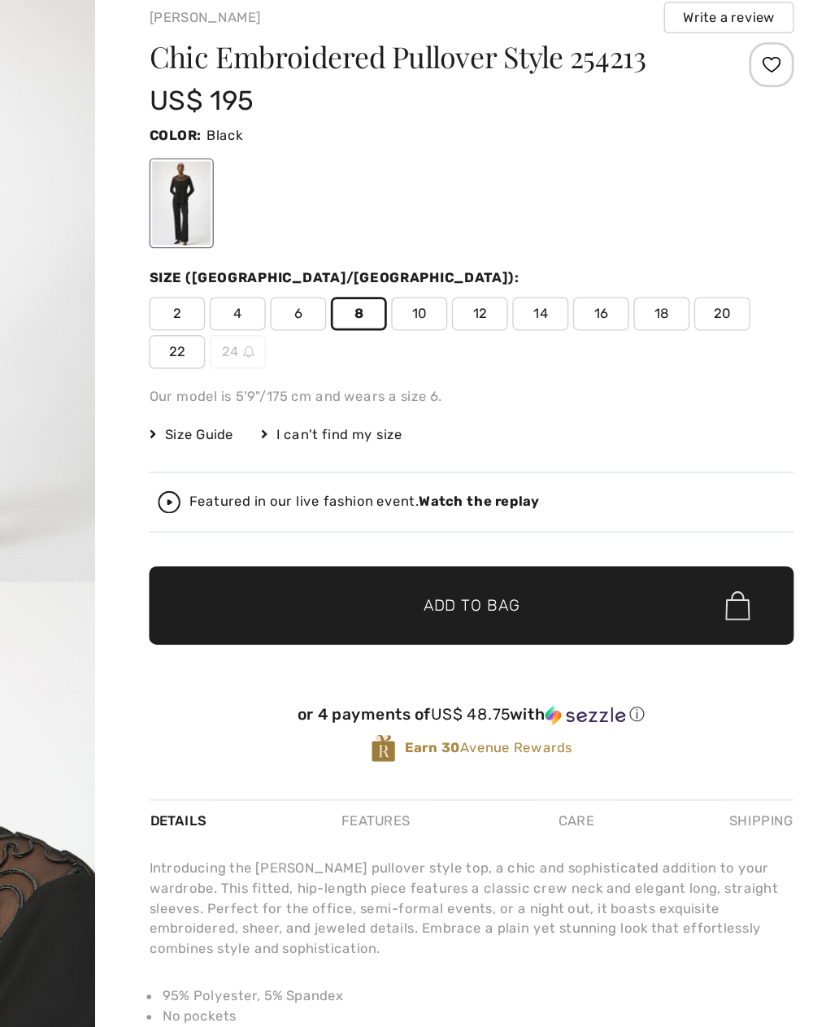
click at [532, 529] on span "Add to Bag" at bounding box center [567, 537] width 70 height 17
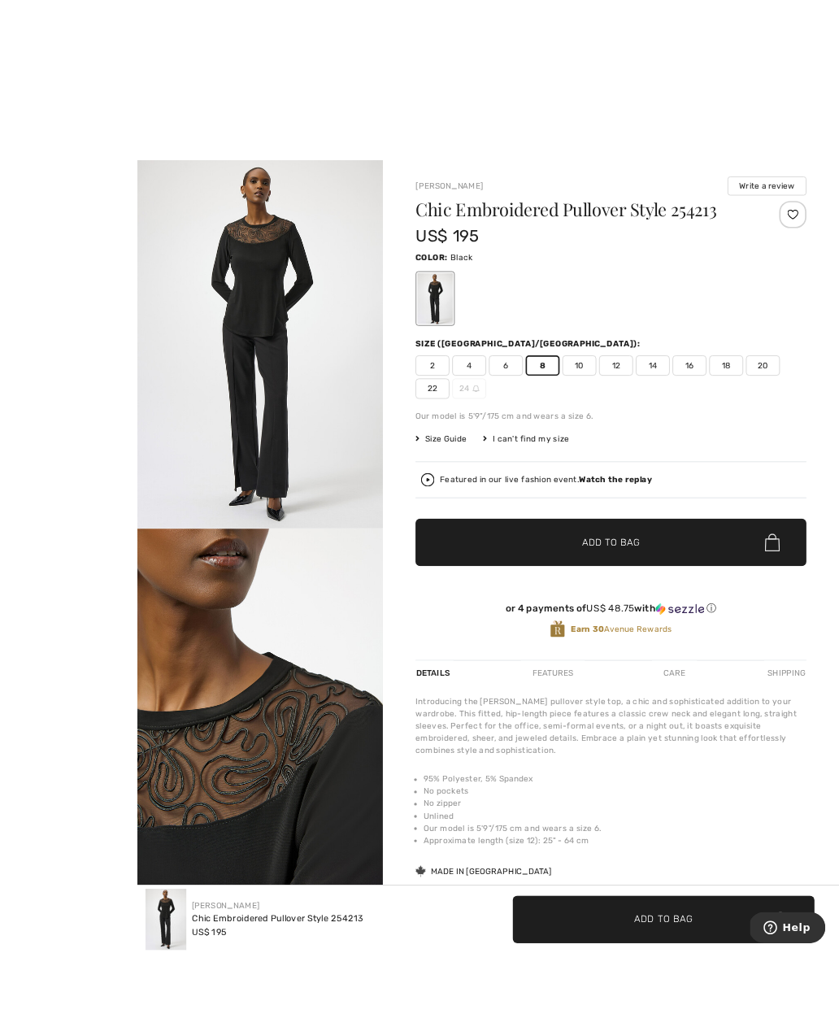
scroll to position [6, 0]
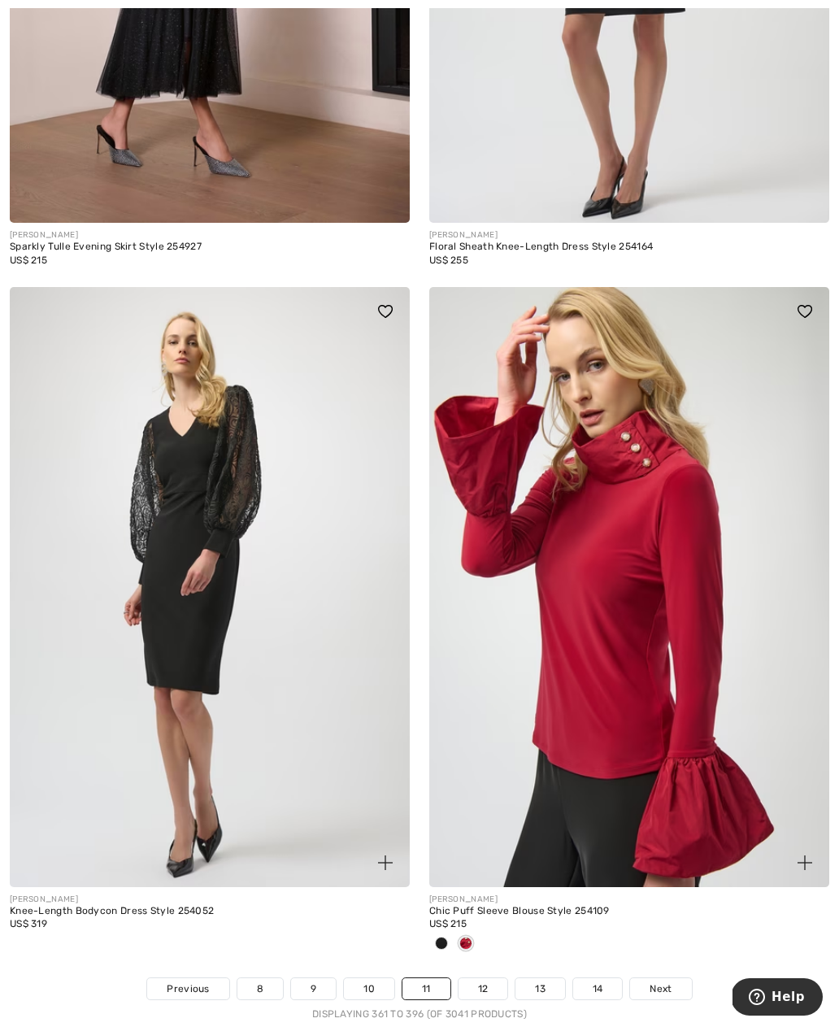
scroll to position [11845, 0]
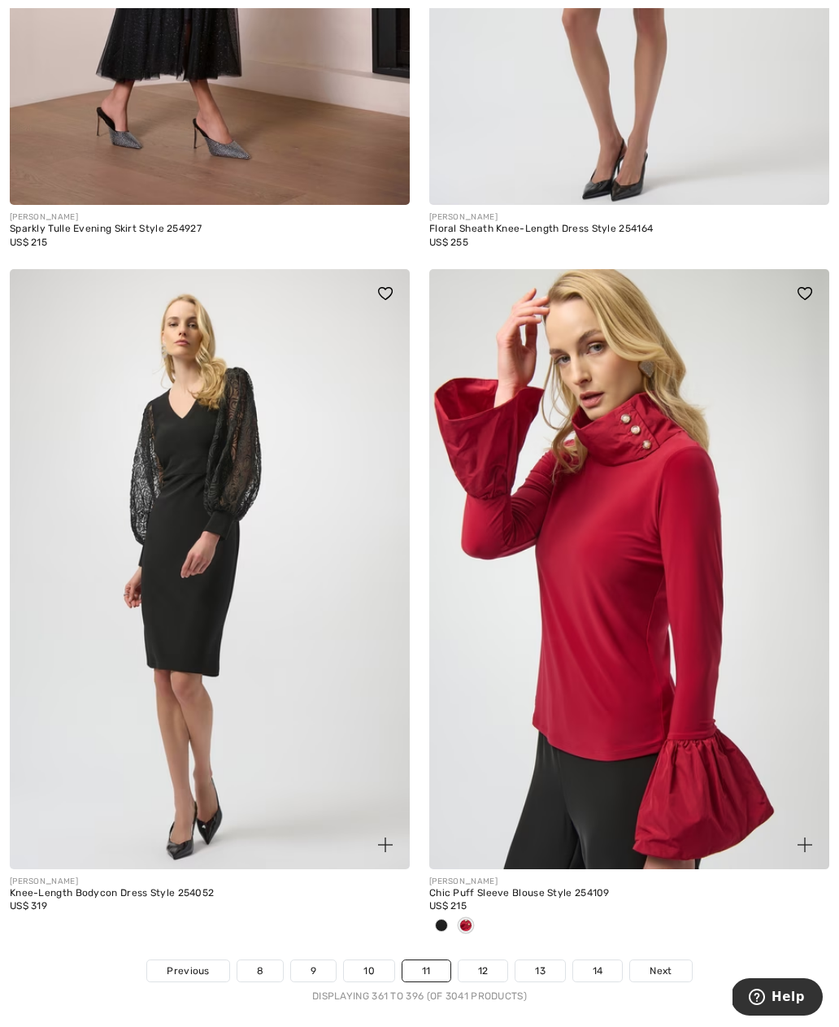
click at [473, 961] on link "12" at bounding box center [484, 971] width 50 height 21
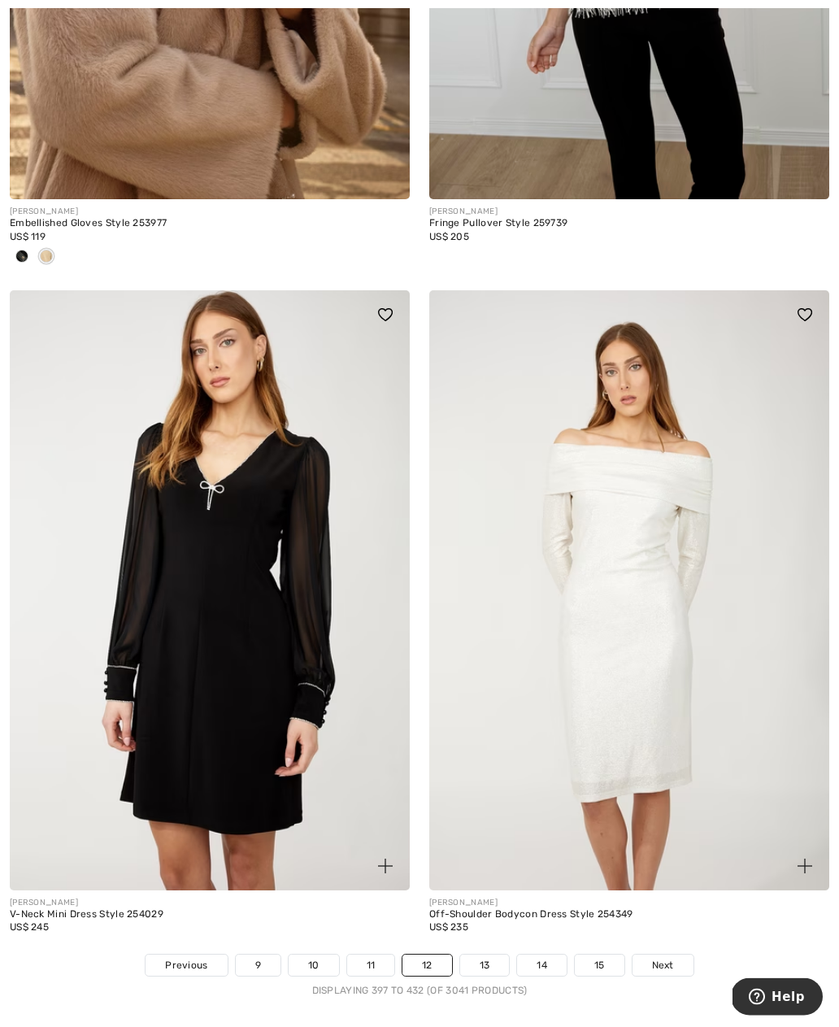
scroll to position [11932, 0]
click at [490, 955] on link "13" at bounding box center [485, 965] width 50 height 21
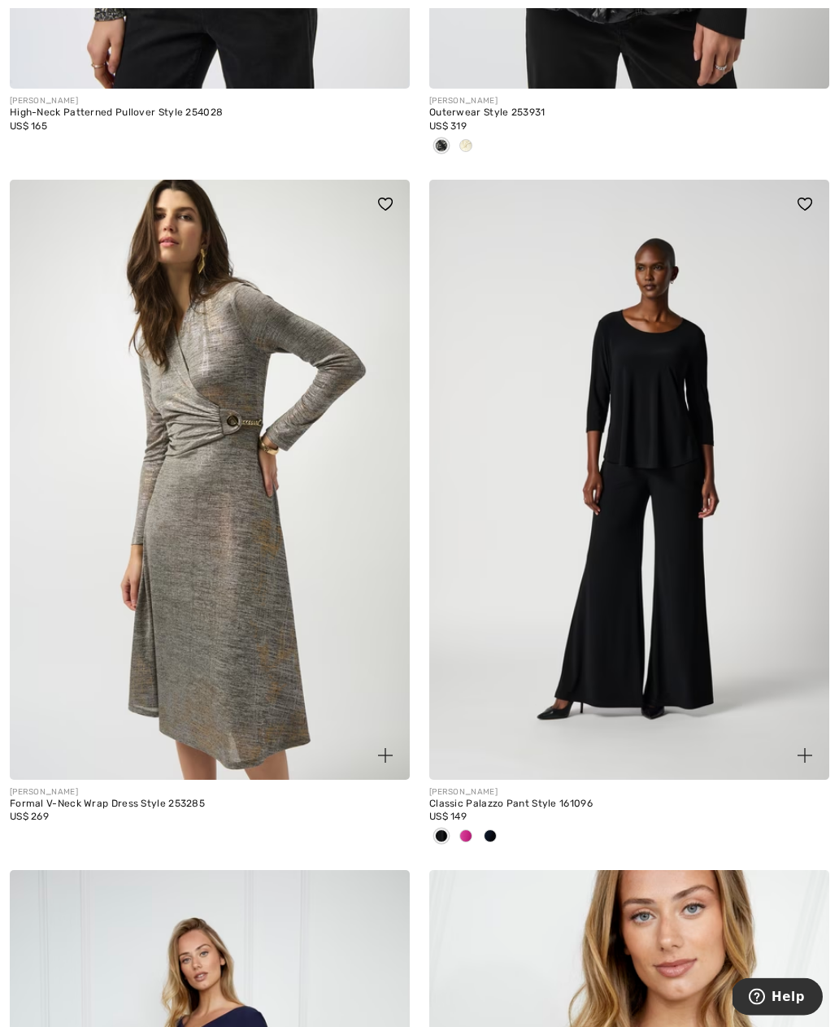
scroll to position [5113, 0]
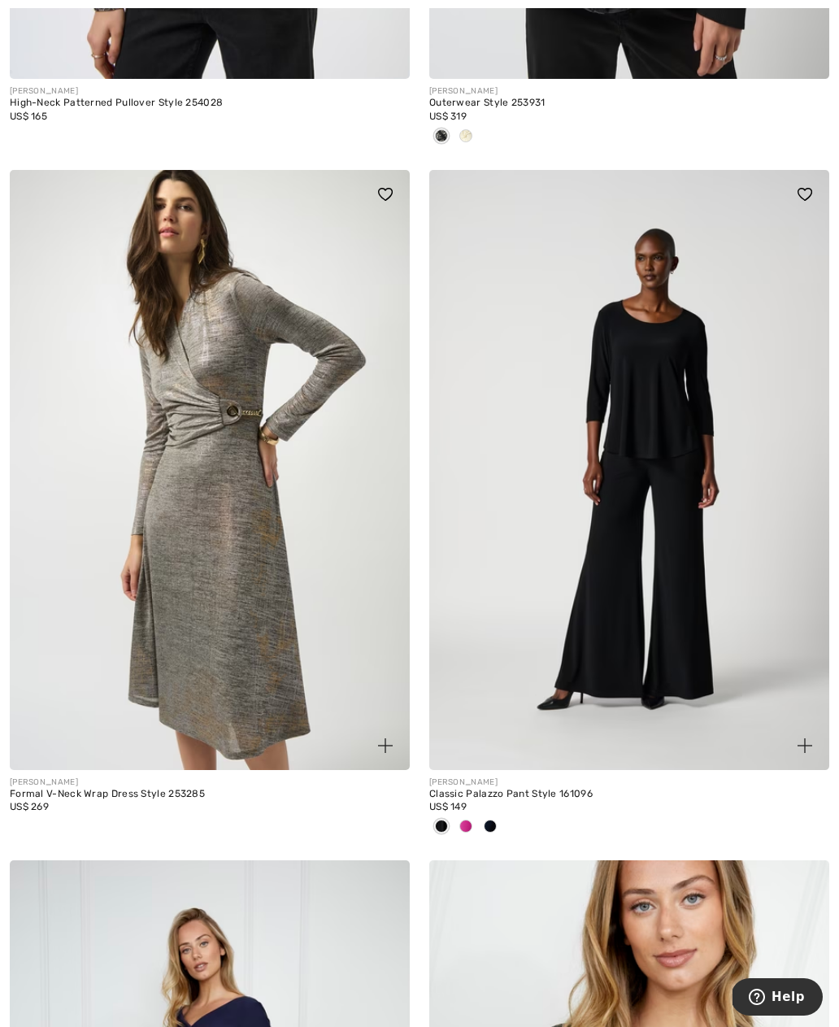
click at [581, 516] on img at bounding box center [629, 470] width 400 height 600
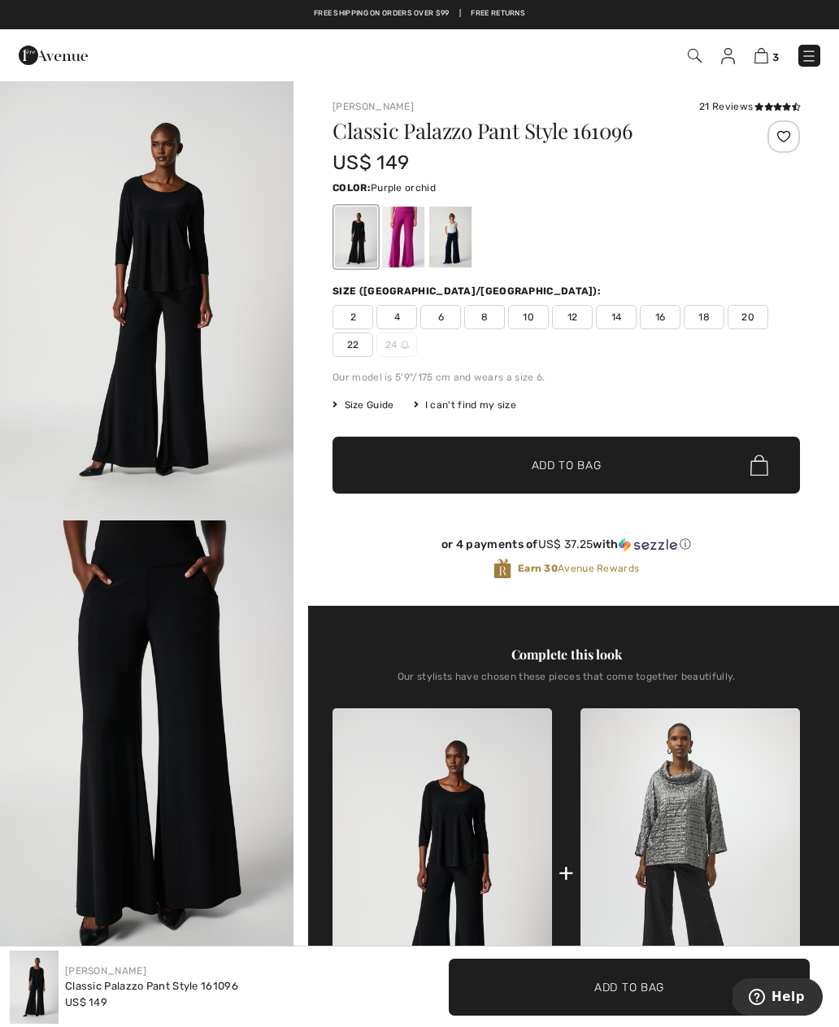
click at [385, 228] on div at bounding box center [403, 237] width 42 height 61
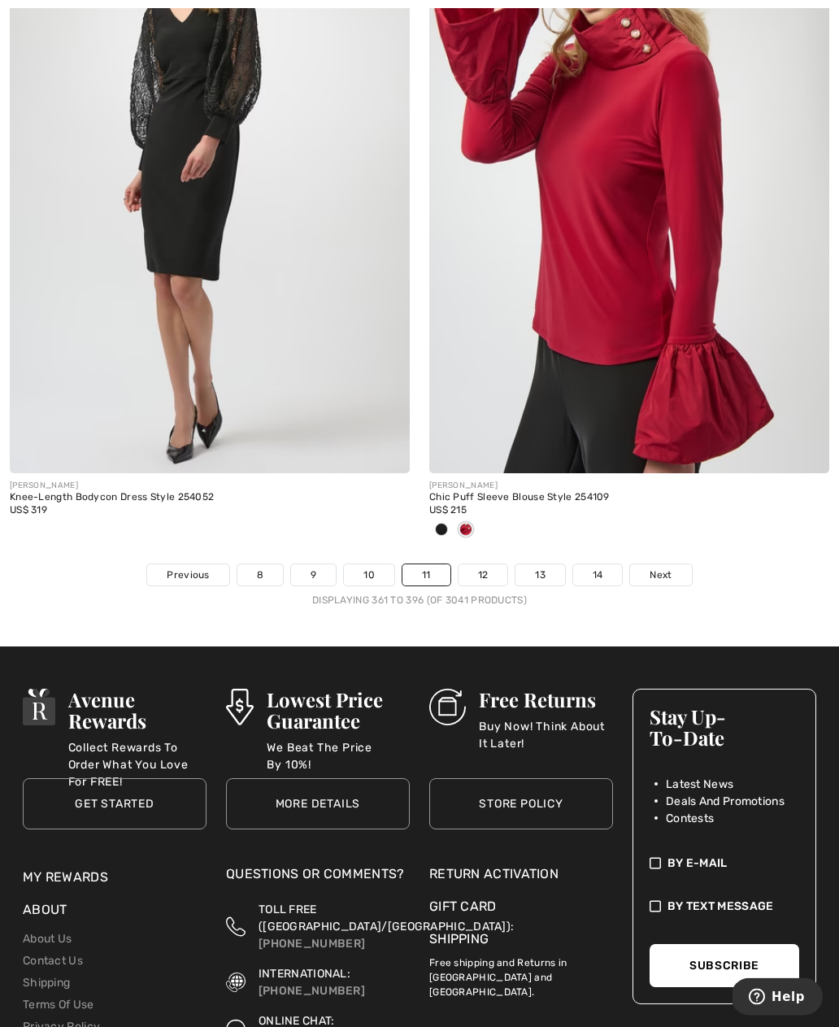
scroll to position [12258, 0]
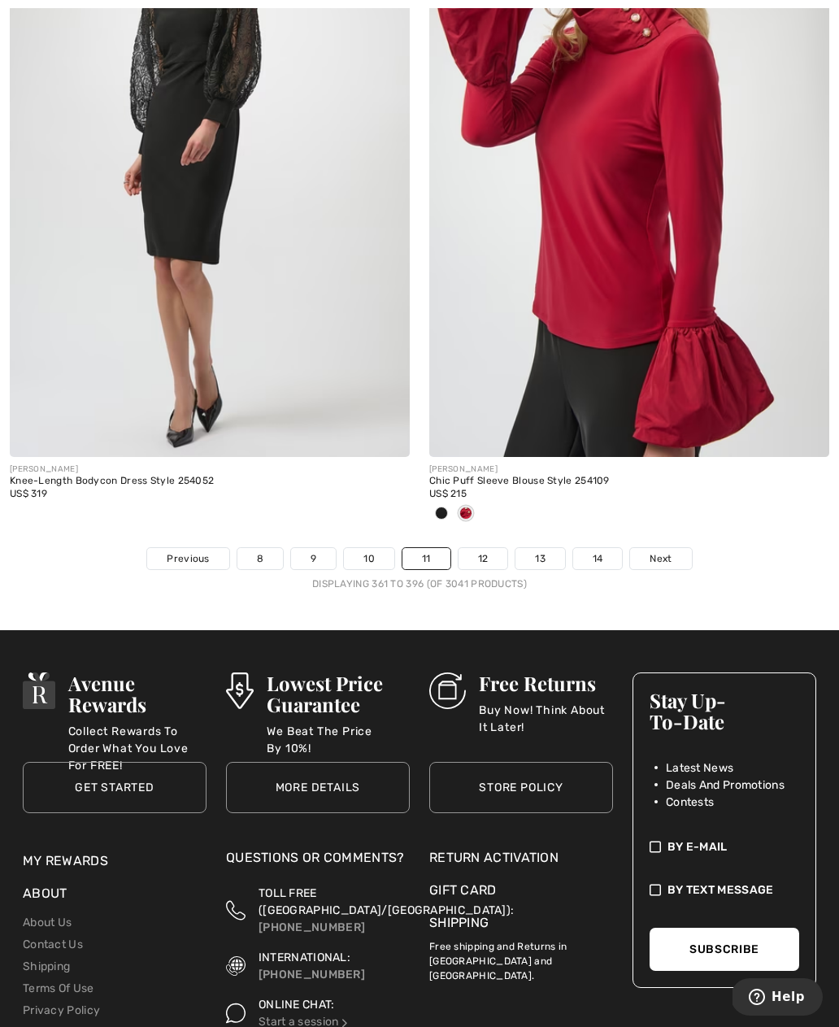
click at [475, 548] on link "12" at bounding box center [484, 558] width 50 height 21
click at [470, 548] on link "12" at bounding box center [484, 558] width 50 height 21
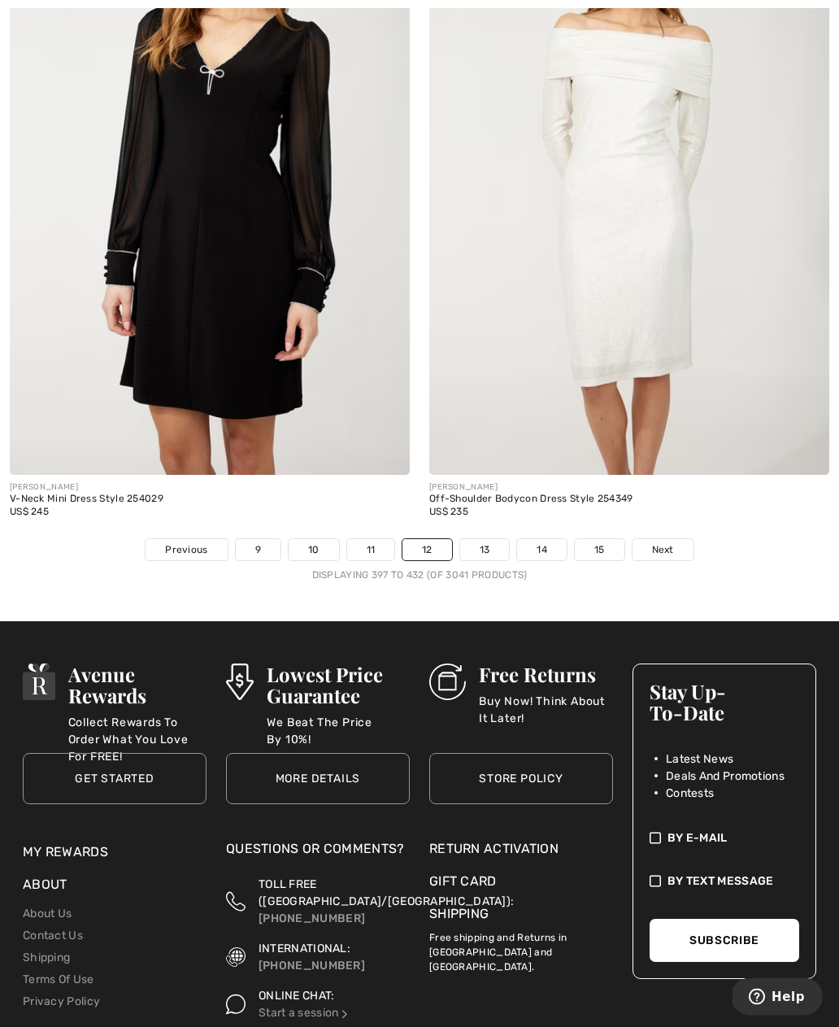
scroll to position [12347, 0]
click at [481, 542] on link "13" at bounding box center [485, 549] width 50 height 21
click at [480, 539] on link "13" at bounding box center [485, 549] width 50 height 21
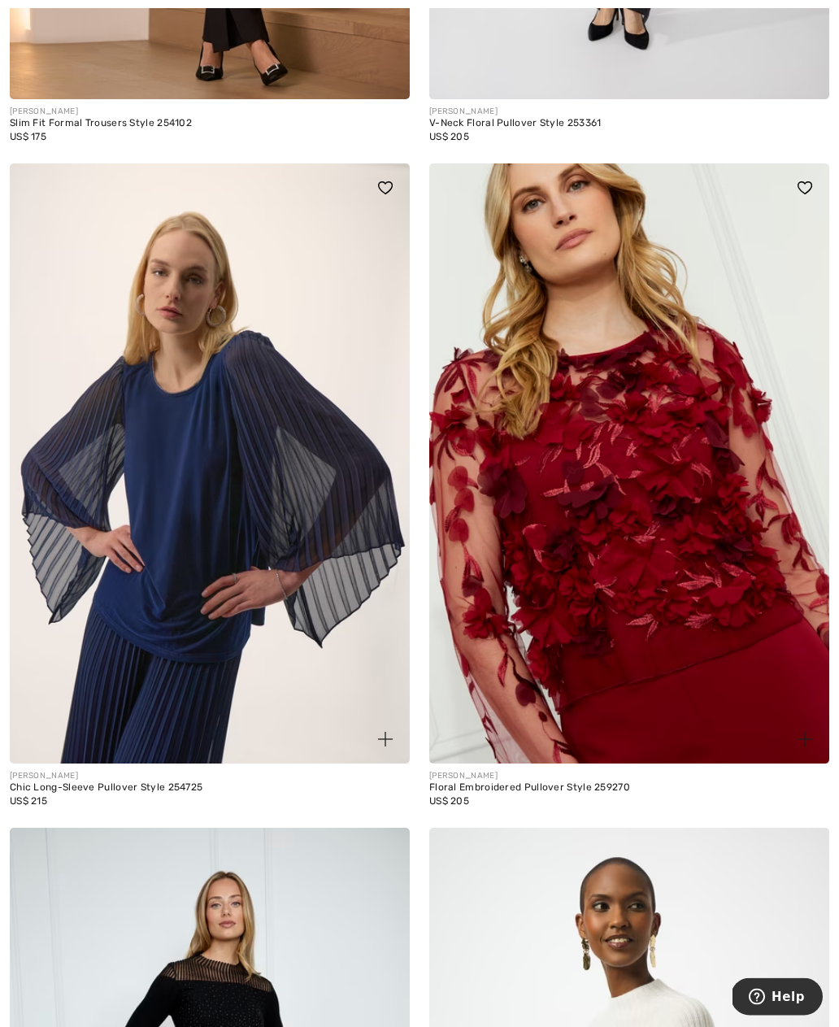
scroll to position [9986, 0]
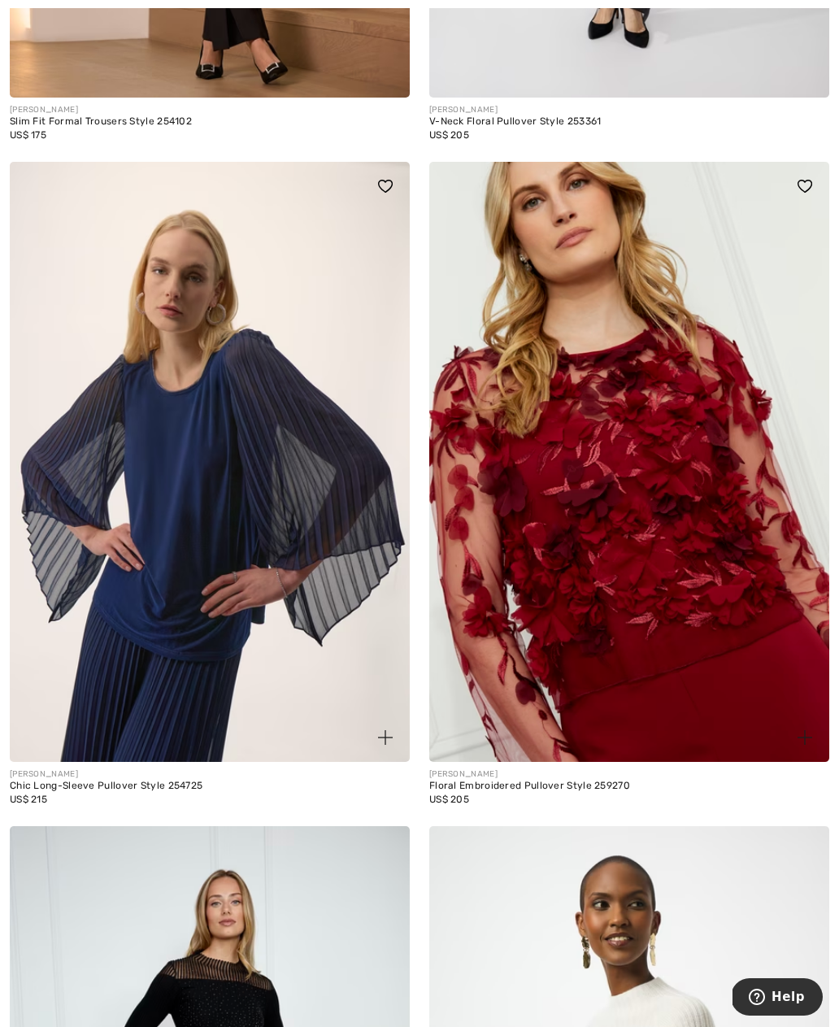
click at [582, 506] on img at bounding box center [629, 462] width 400 height 600
click at [576, 455] on img at bounding box center [629, 462] width 400 height 600
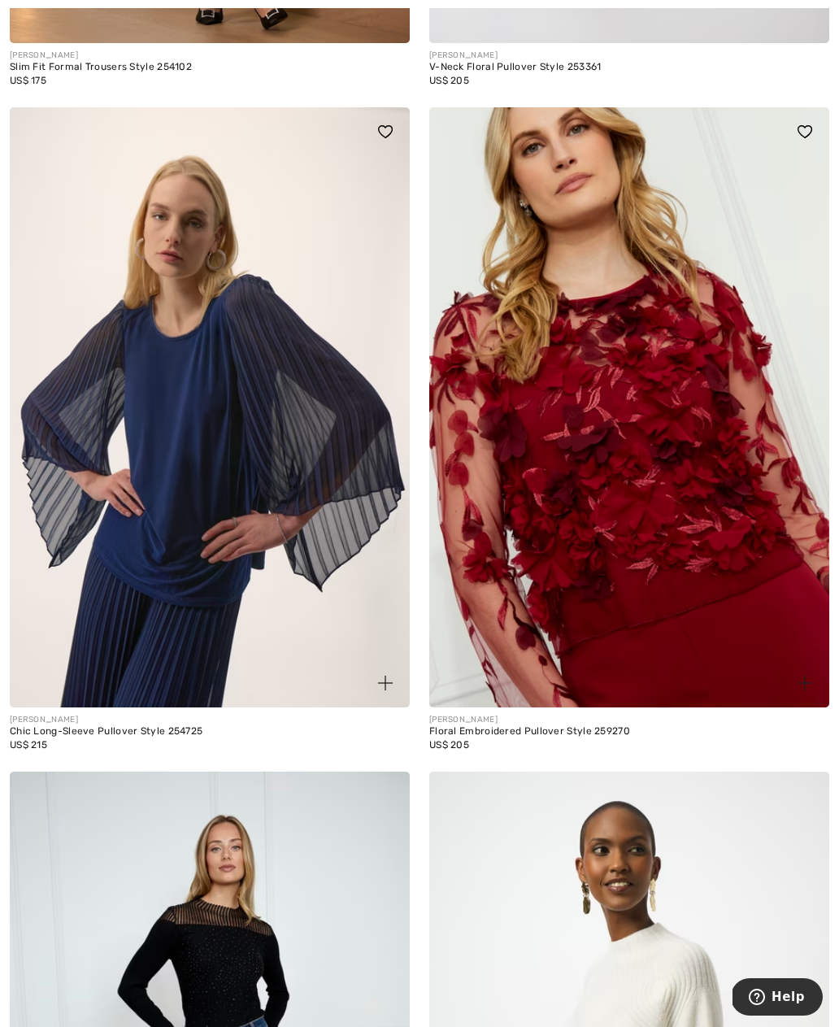
click at [570, 451] on img at bounding box center [629, 407] width 400 height 600
click at [554, 440] on img at bounding box center [629, 407] width 400 height 600
click at [528, 460] on img at bounding box center [629, 407] width 400 height 600
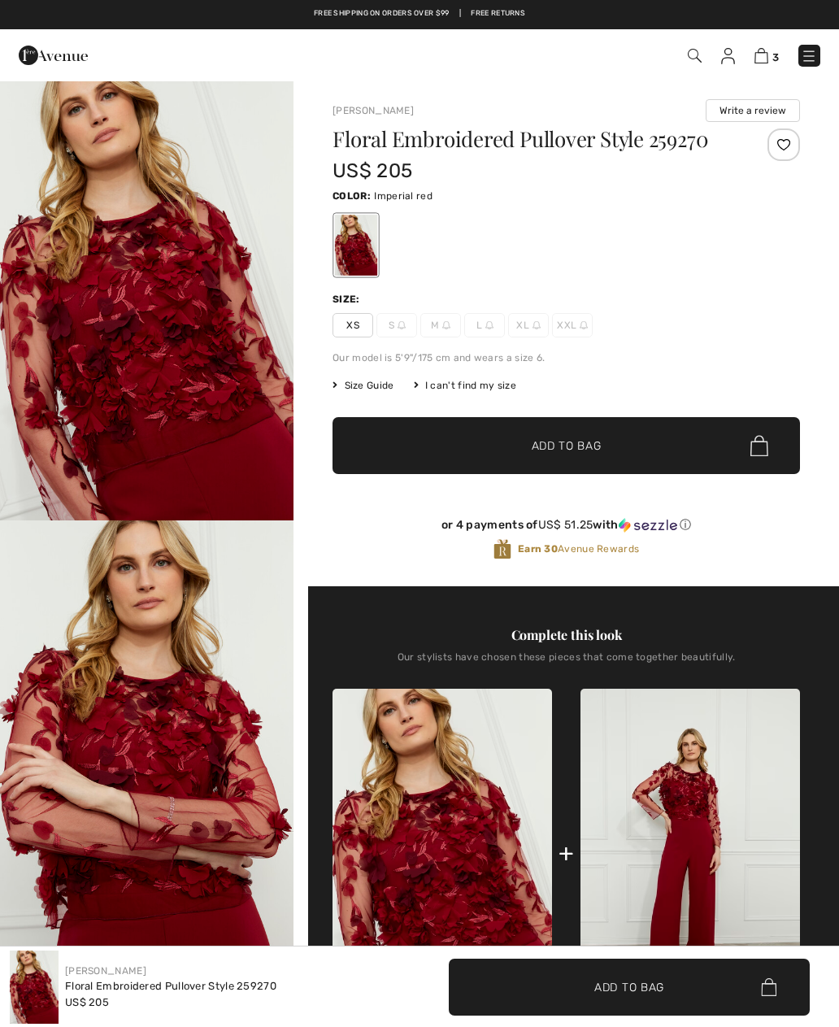
checkbox input "true"
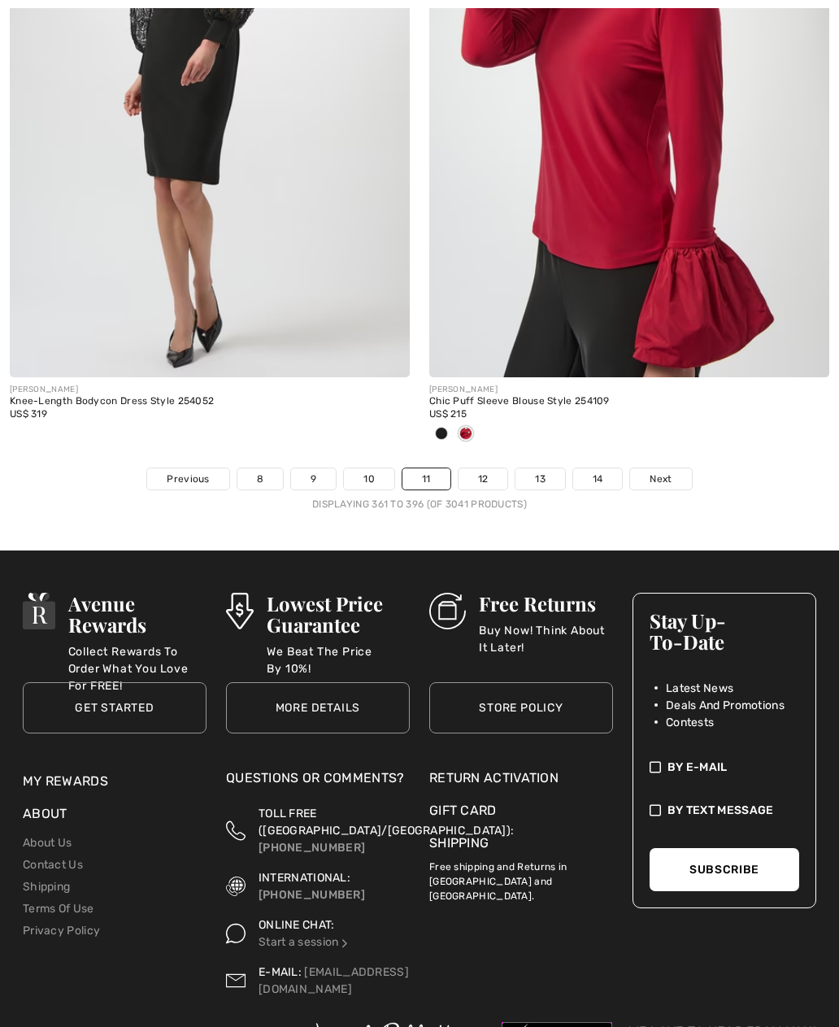
scroll to position [12337, 0]
click at [477, 468] on link "12" at bounding box center [484, 478] width 50 height 21
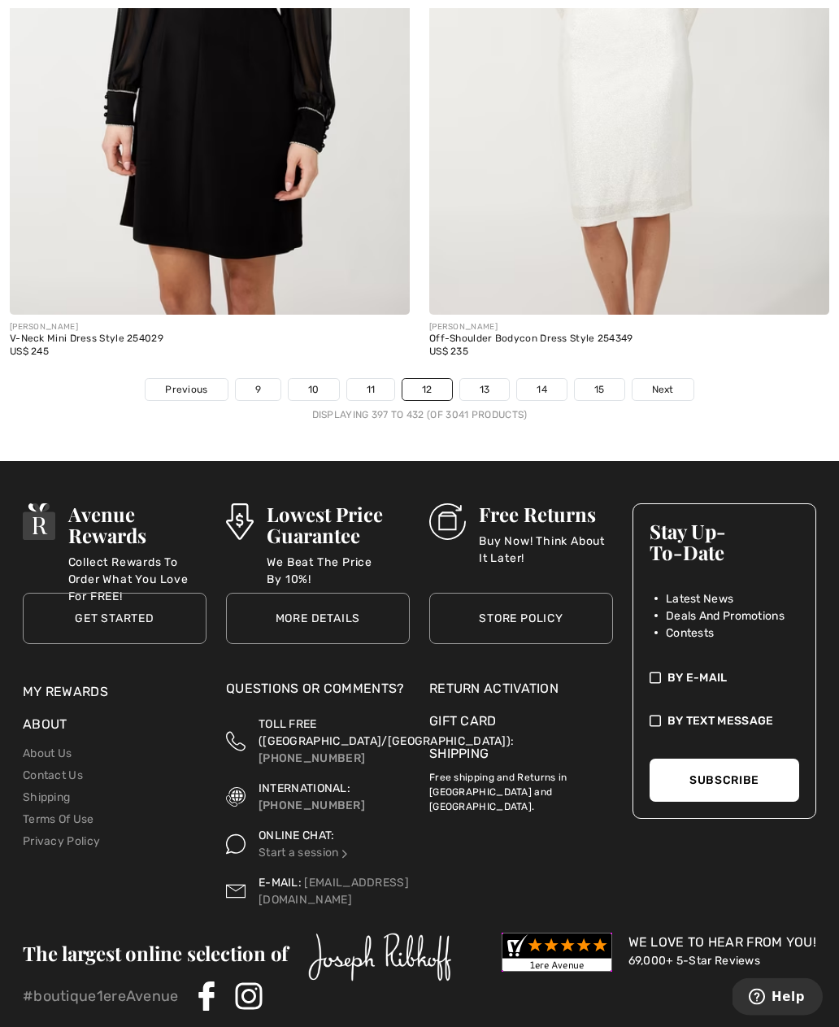
scroll to position [12507, 0]
click at [527, 379] on link "14" at bounding box center [542, 389] width 50 height 21
click at [530, 379] on link "14" at bounding box center [542, 389] width 50 height 21
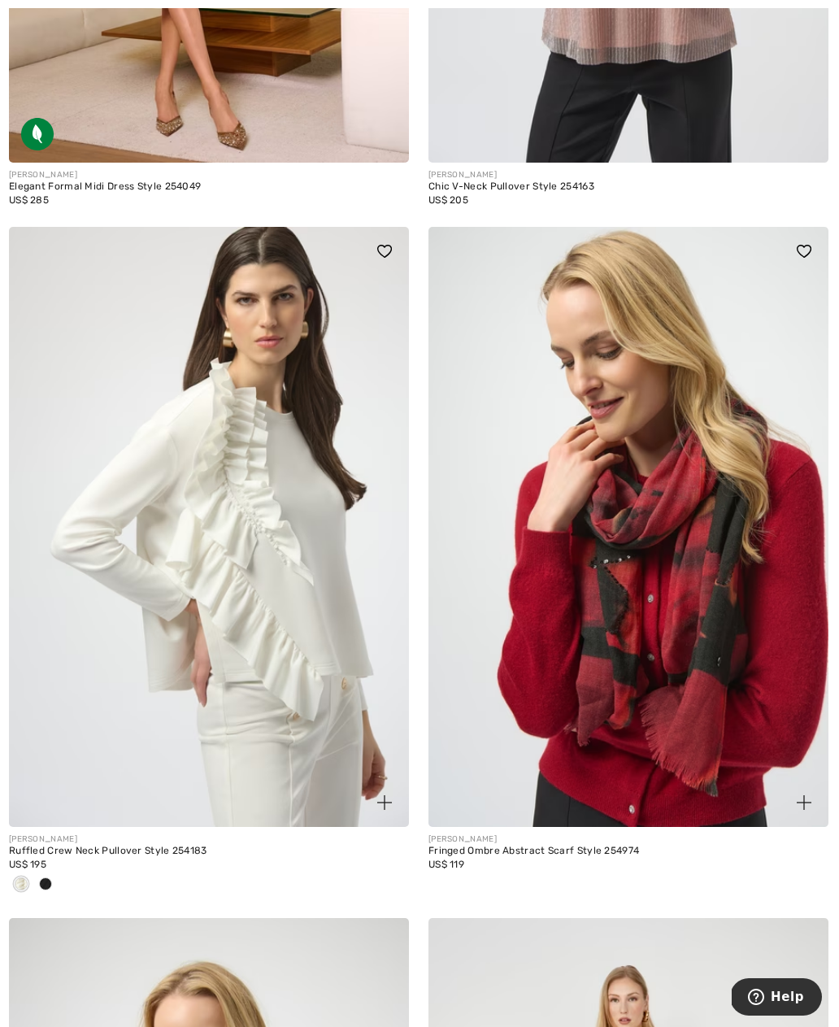
scroll to position [10611, 0]
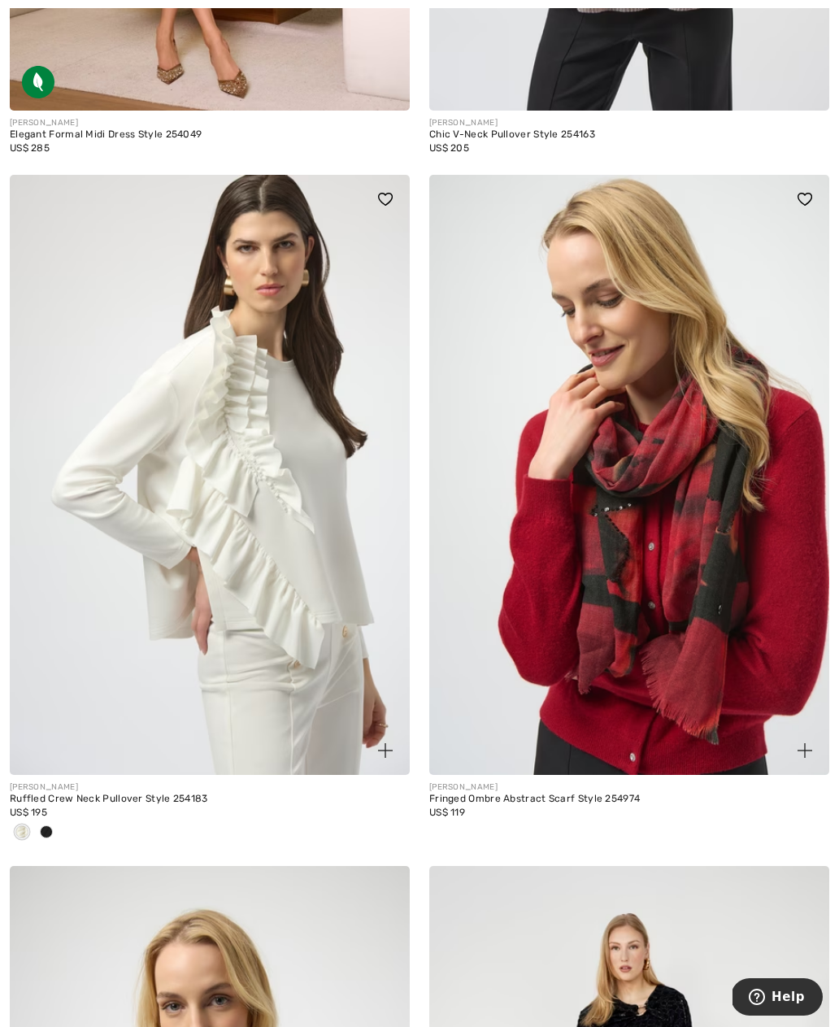
click at [547, 520] on img at bounding box center [629, 475] width 400 height 600
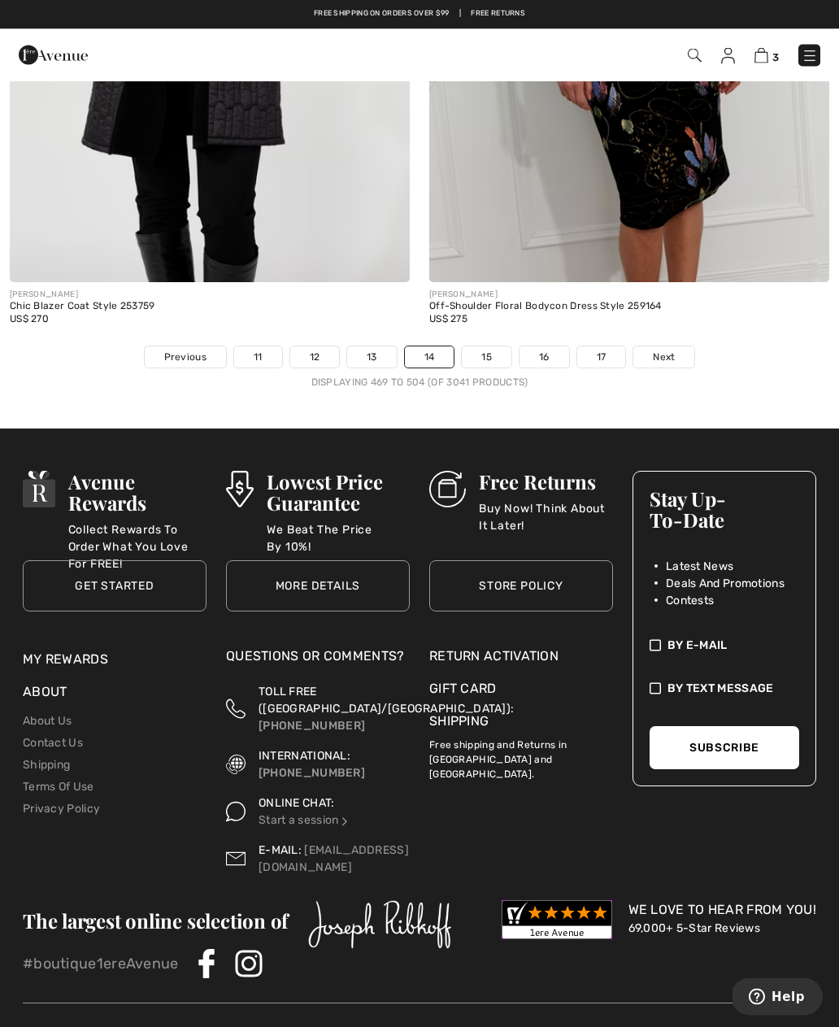
scroll to position [12459, 0]
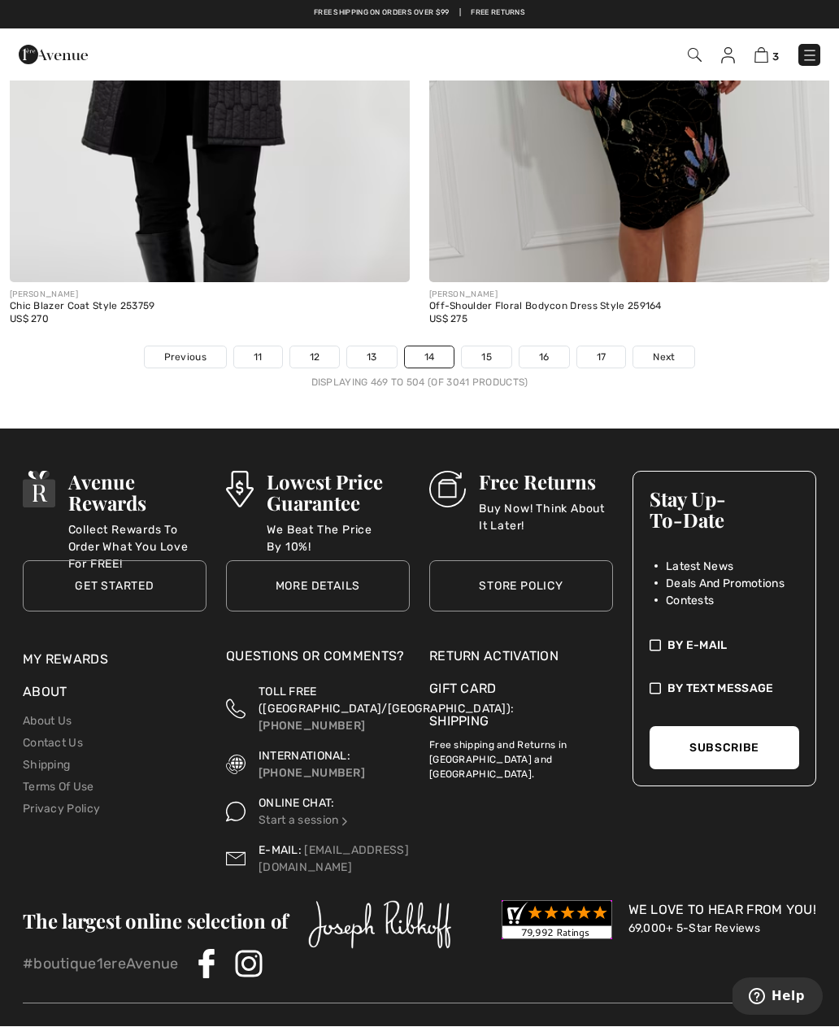
click at [475, 347] on link "15" at bounding box center [487, 357] width 50 height 21
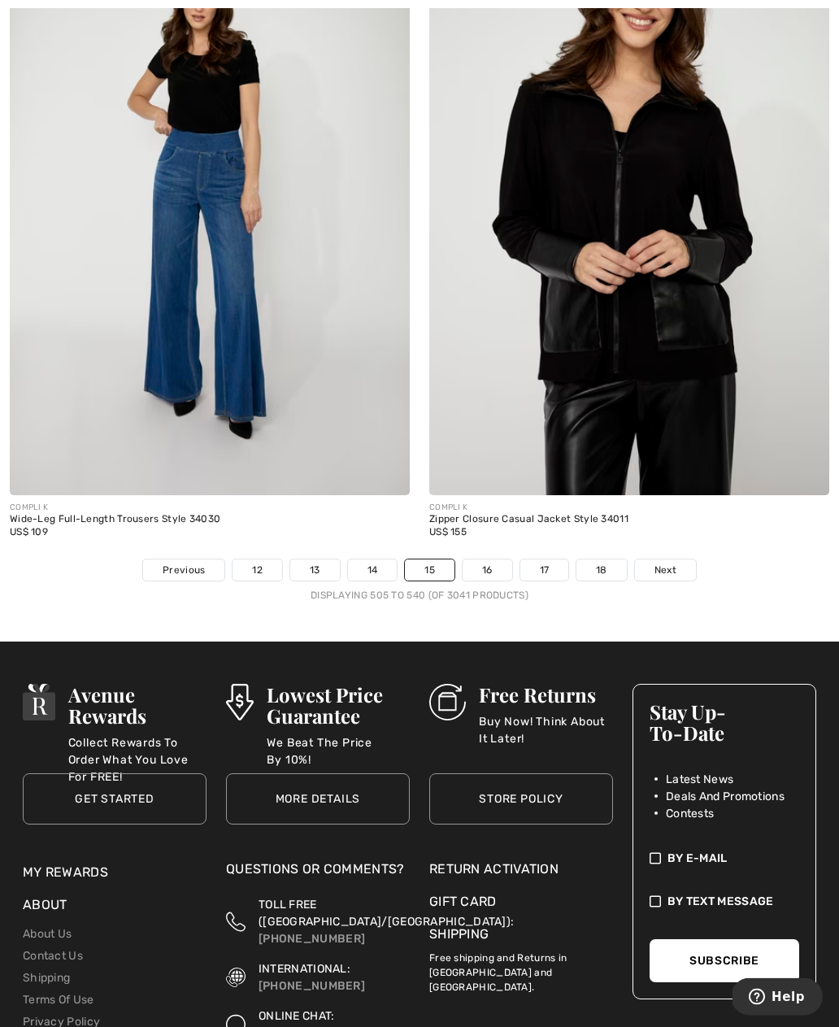
scroll to position [12384, 0]
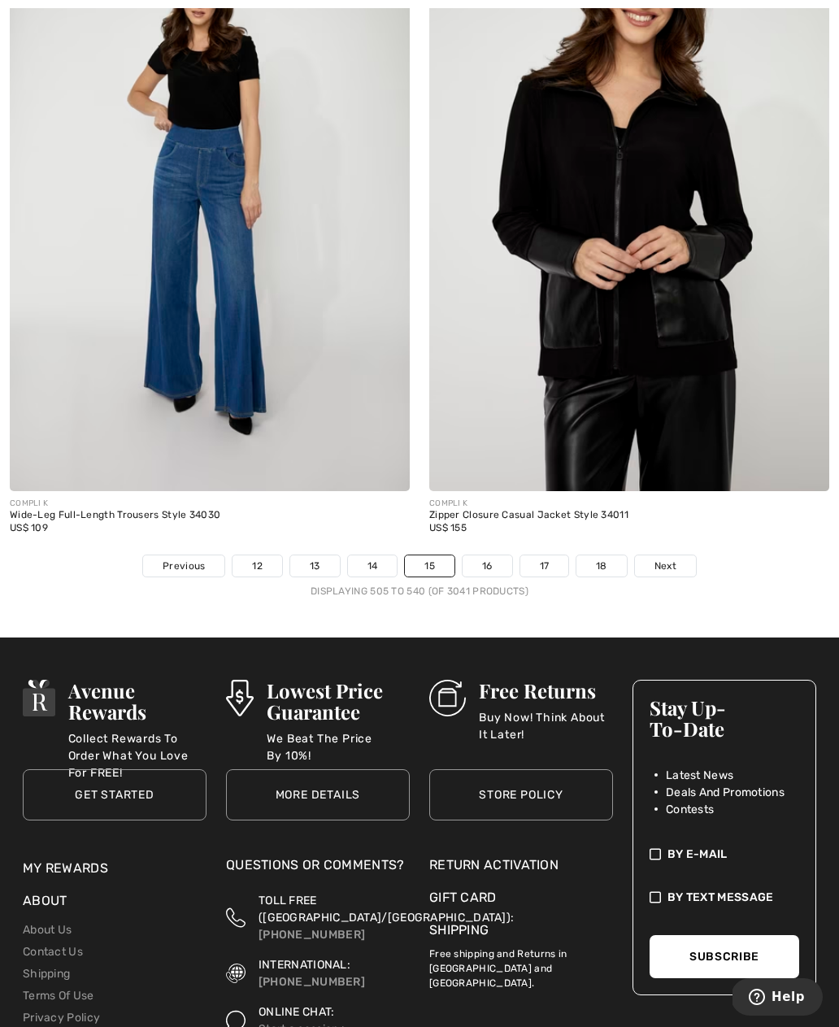
click at [479, 556] on link "16" at bounding box center [488, 566] width 50 height 21
click at [481, 556] on link "16" at bounding box center [488, 566] width 50 height 21
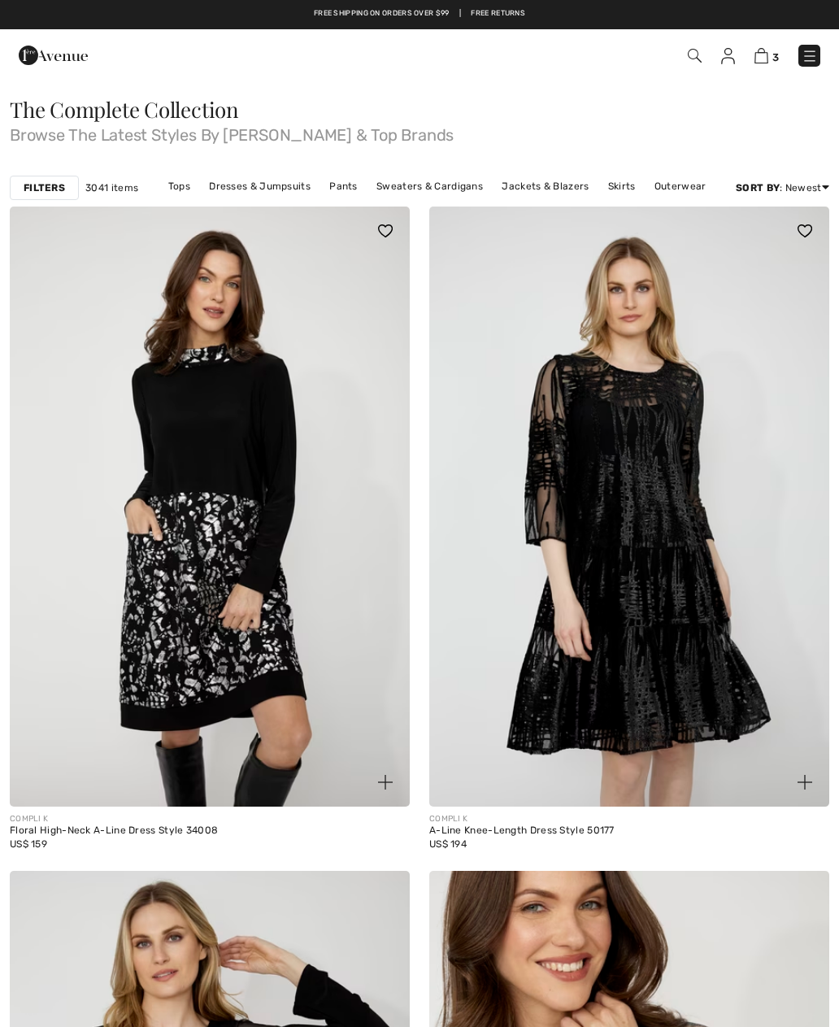
checkbox input "true"
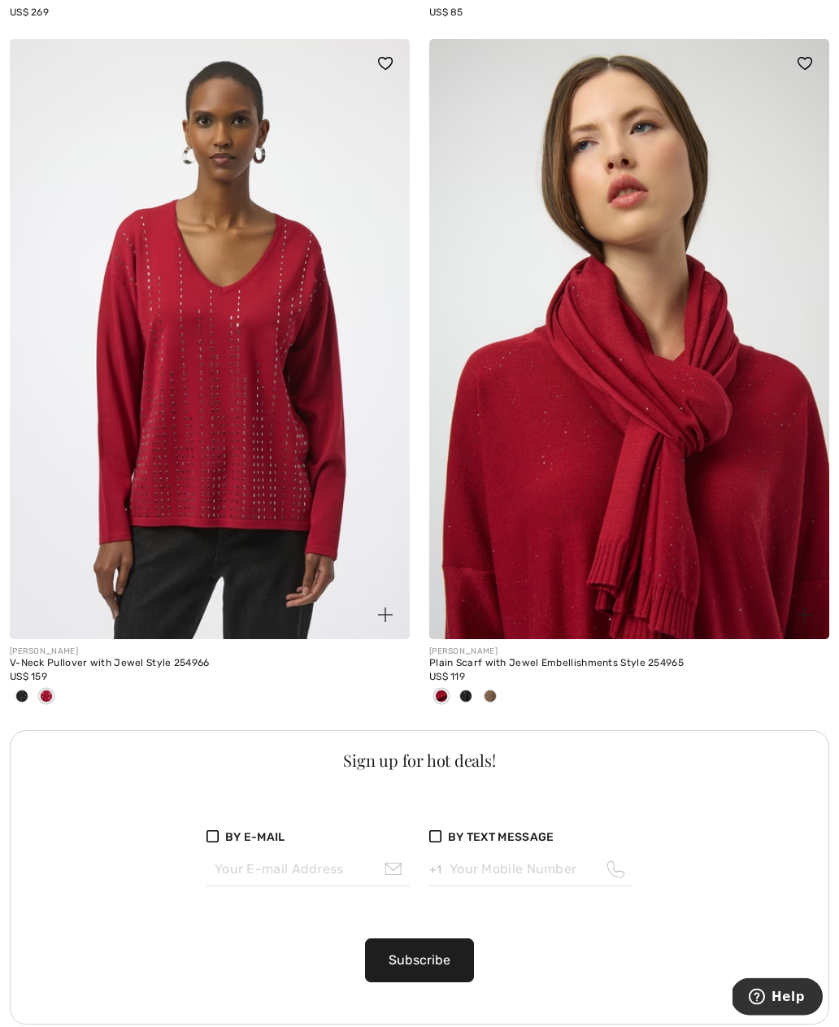
scroll to position [3516, 0]
click at [529, 496] on img at bounding box center [629, 339] width 400 height 600
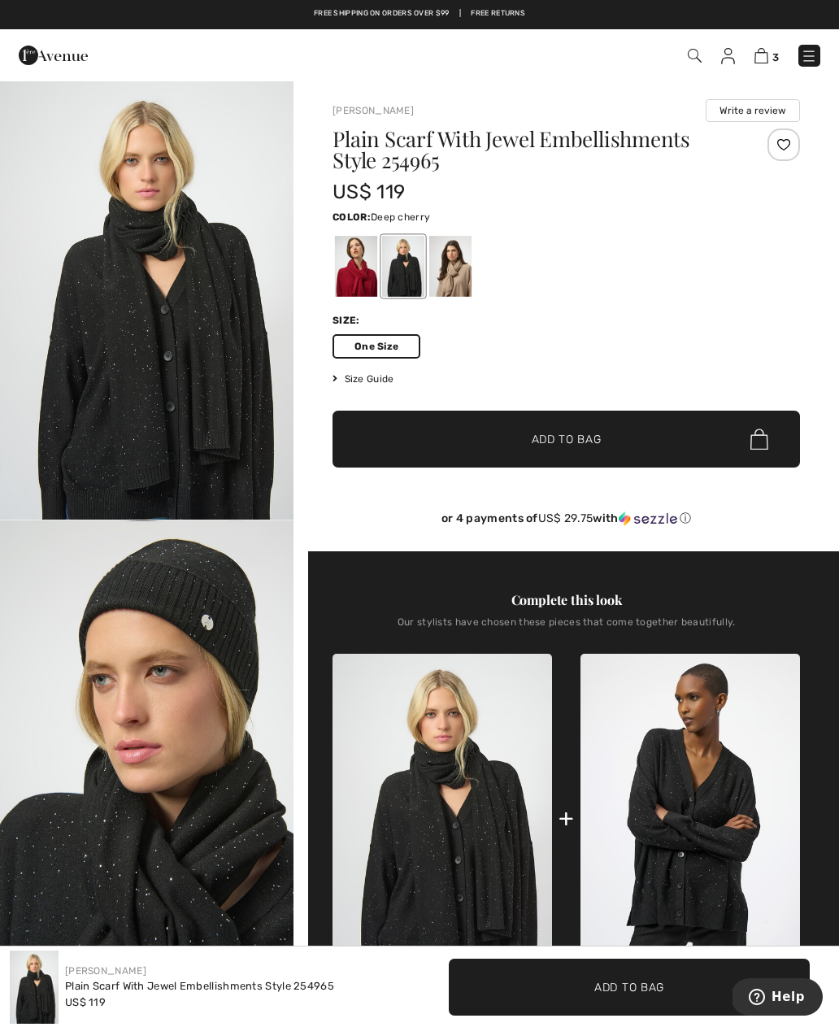
click at [345, 285] on div at bounding box center [356, 266] width 42 height 61
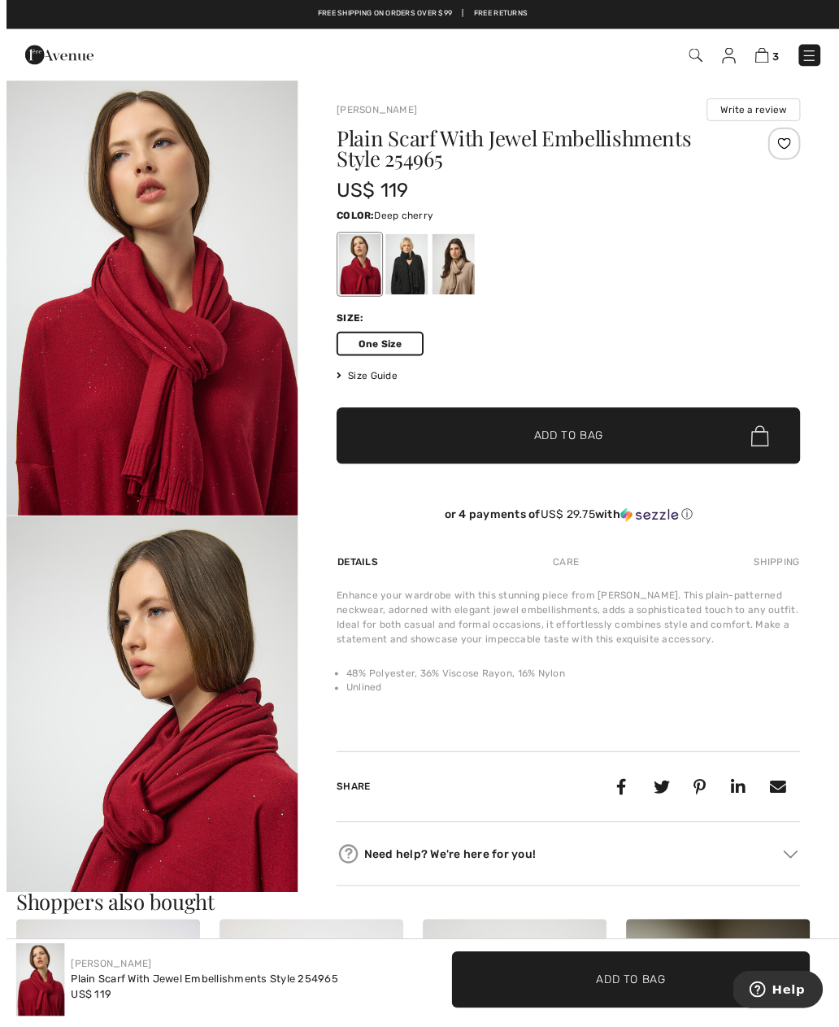
scroll to position [1, 0]
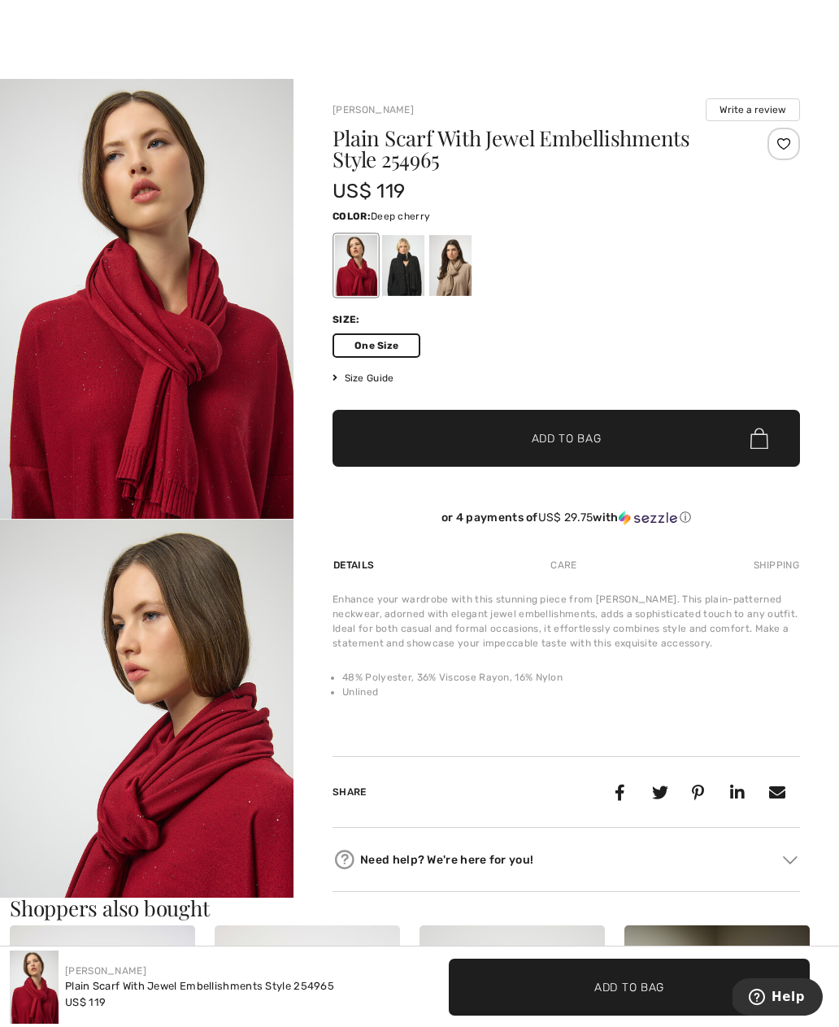
click at [575, 428] on span "✔ Added to Bag Add to Bag" at bounding box center [567, 438] width 468 height 57
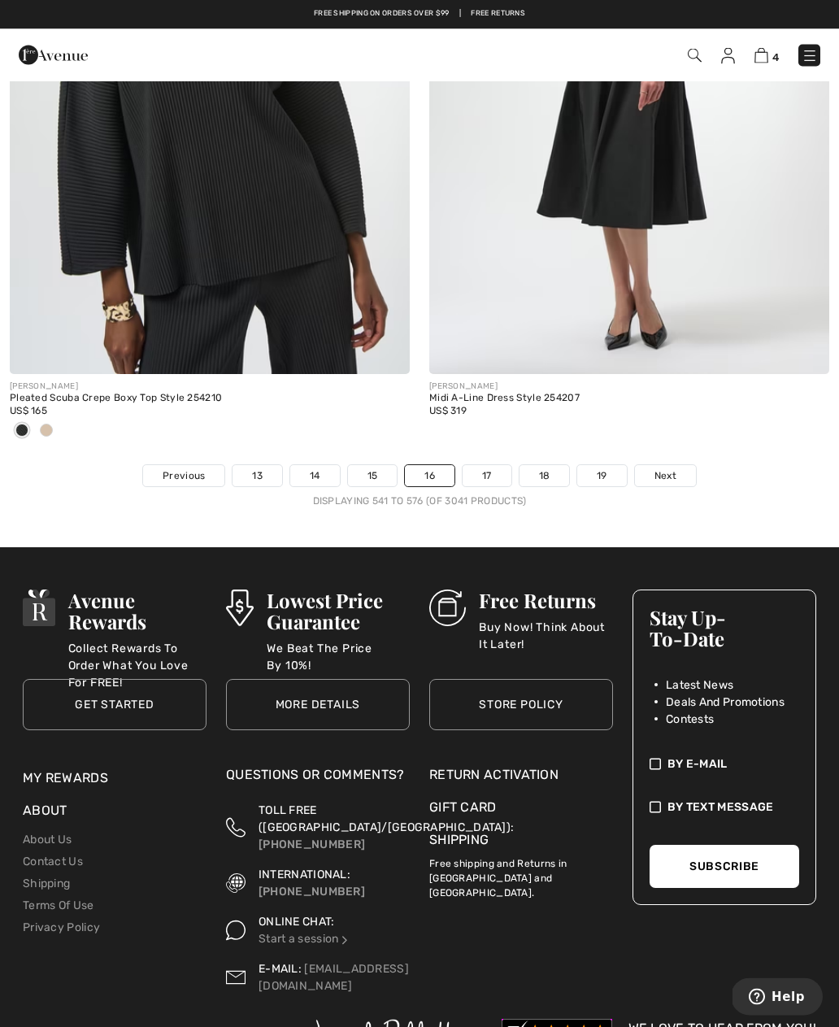
scroll to position [12412, 0]
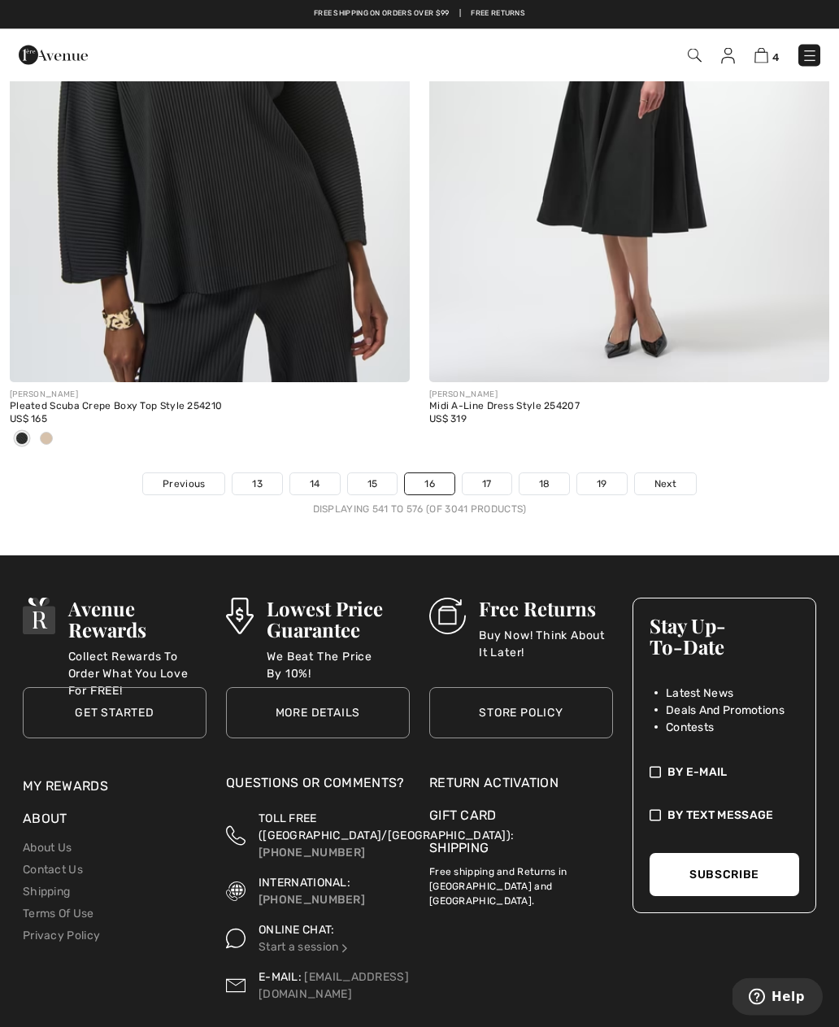
click at [487, 474] on link "17" at bounding box center [487, 484] width 49 height 21
click at [479, 474] on link "17" at bounding box center [487, 484] width 49 height 21
click at [478, 478] on link "17" at bounding box center [487, 484] width 49 height 21
click at [476, 474] on link "17" at bounding box center [487, 484] width 49 height 21
click at [477, 477] on link "17" at bounding box center [487, 484] width 49 height 21
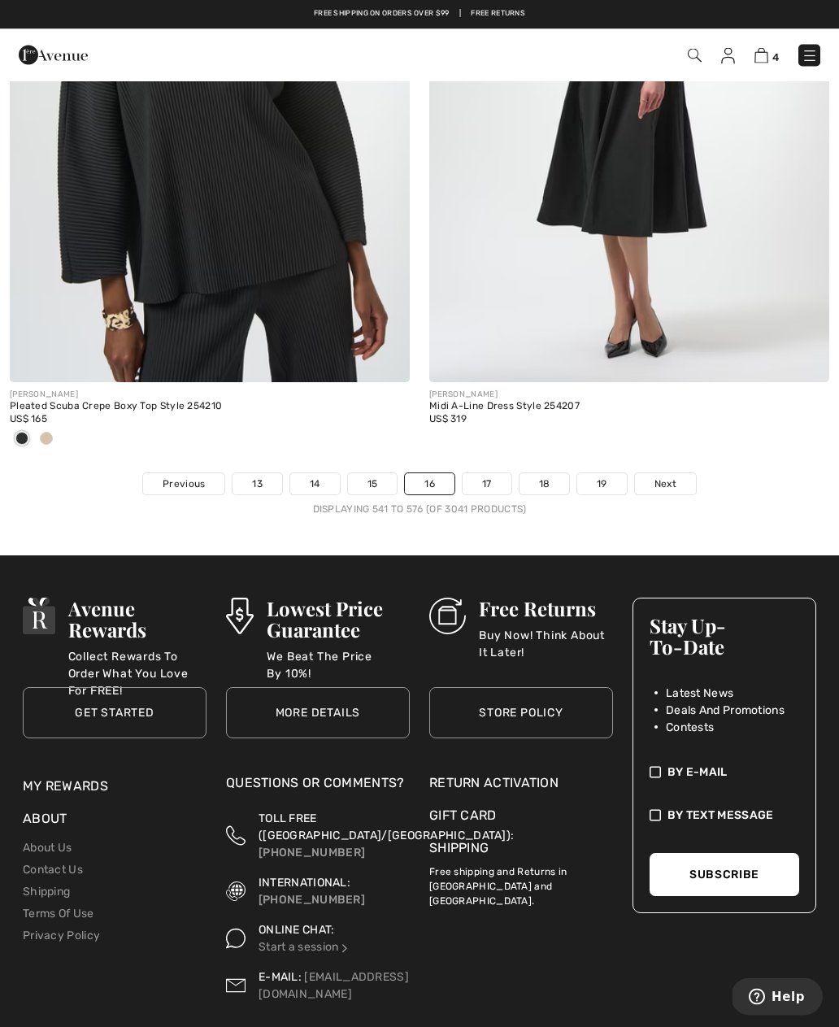
click at [473, 474] on link "17" at bounding box center [487, 484] width 49 height 21
click at [481, 476] on link "17" at bounding box center [487, 484] width 49 height 21
click at [506, 474] on link "17" at bounding box center [487, 484] width 49 height 21
click at [495, 474] on link "17" at bounding box center [487, 484] width 49 height 21
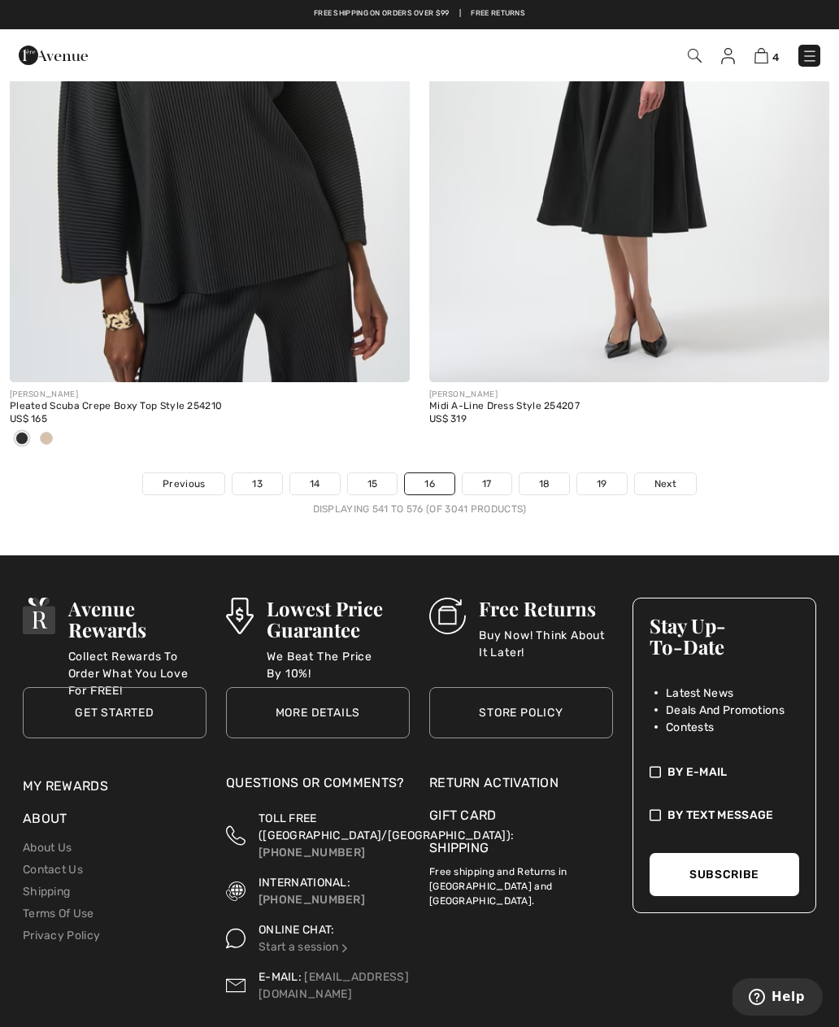
click at [501, 473] on link "17" at bounding box center [487, 483] width 49 height 21
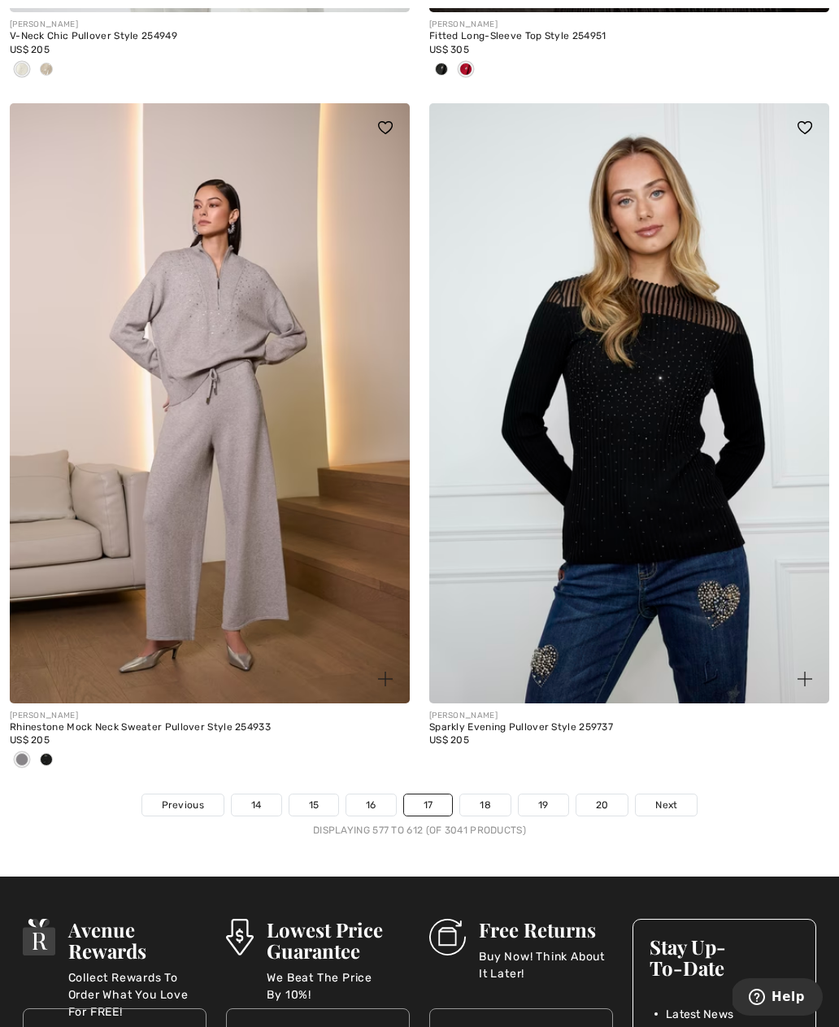
scroll to position [12018, 0]
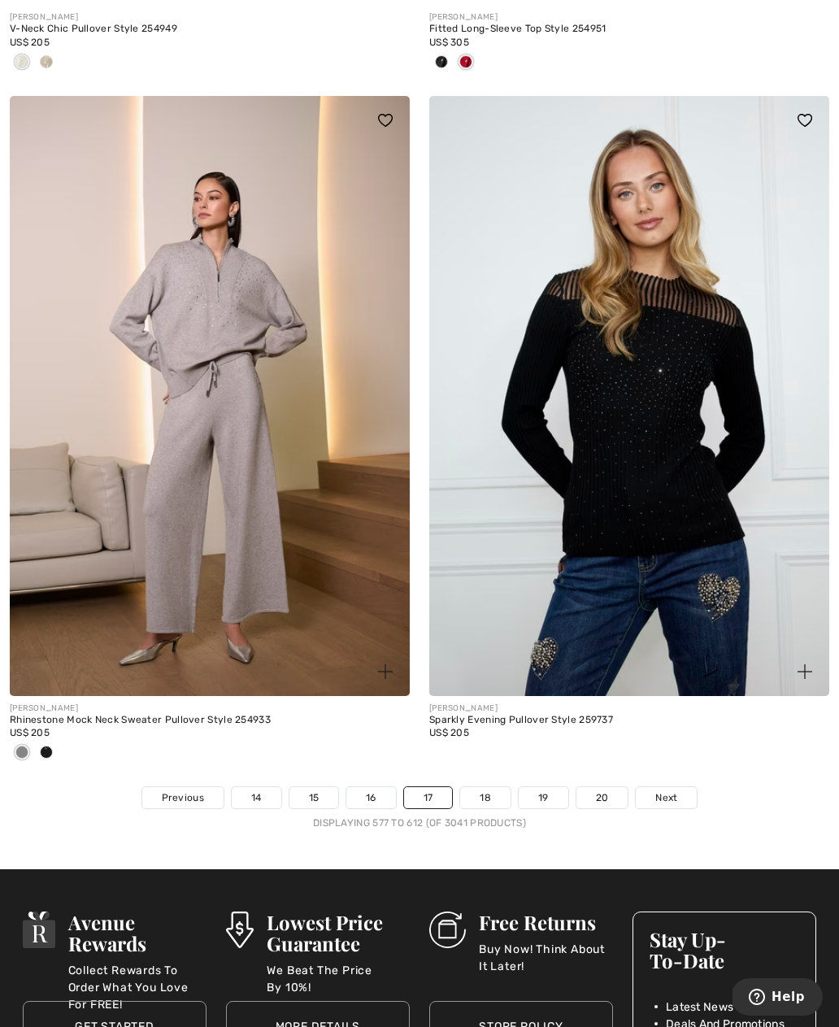
click at [485, 793] on link "18" at bounding box center [485, 797] width 50 height 21
click at [481, 787] on link "18" at bounding box center [485, 797] width 50 height 21
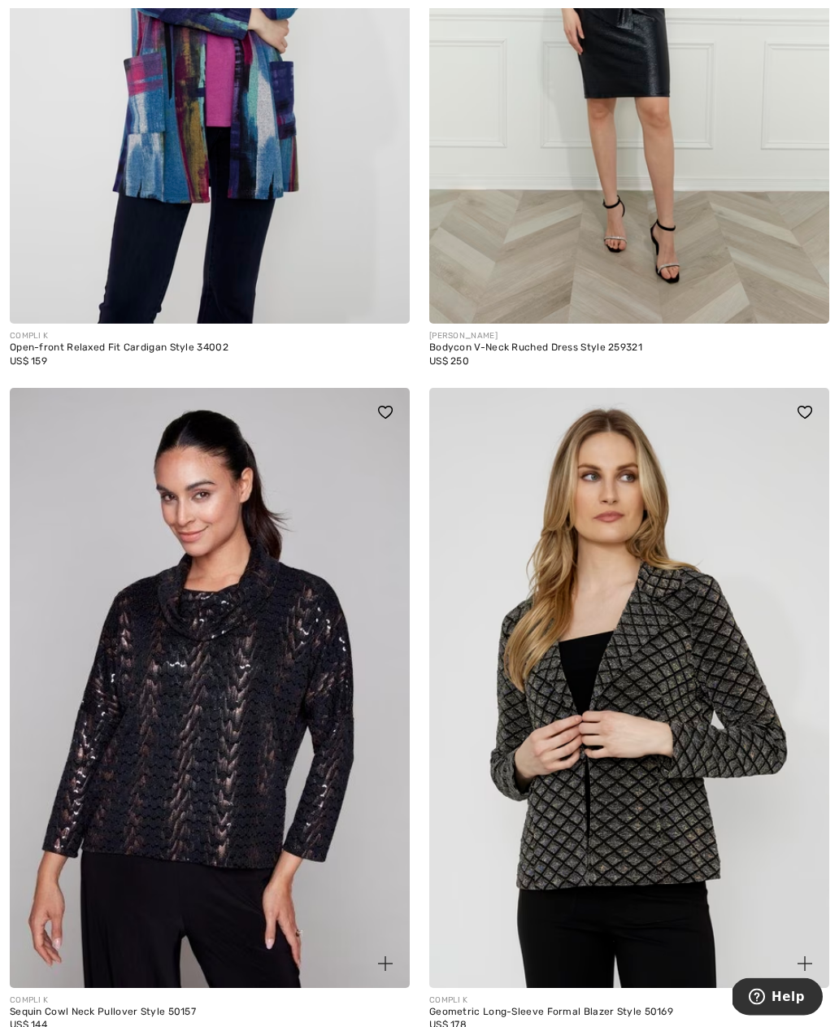
scroll to position [4815, 0]
